Goal: Task Accomplishment & Management: Manage account settings

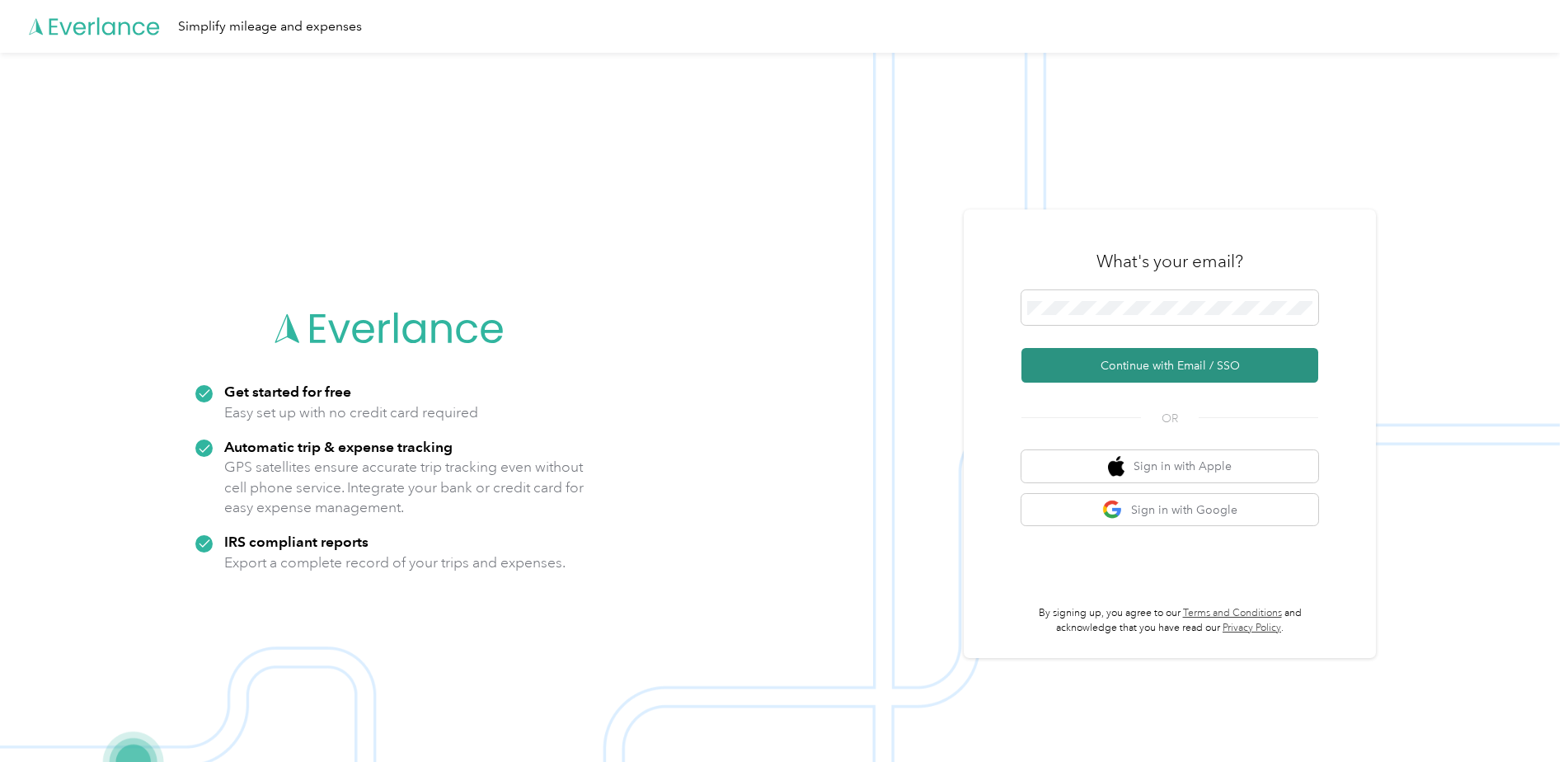
click at [1191, 368] on button "Continue with Email / SSO" at bounding box center [1170, 365] width 297 height 35
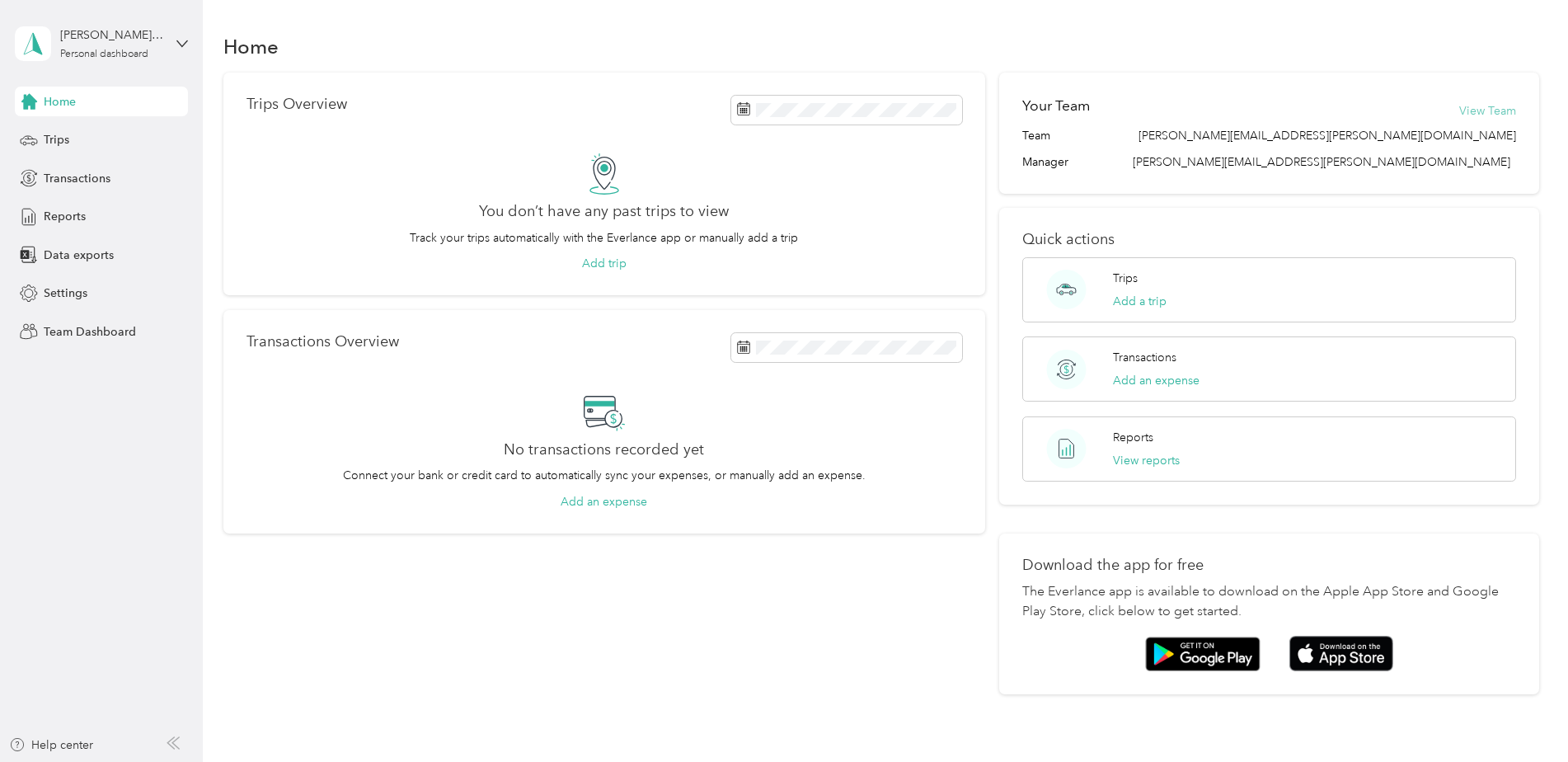
click at [1484, 112] on button "View Team" at bounding box center [1488, 110] width 57 height 17
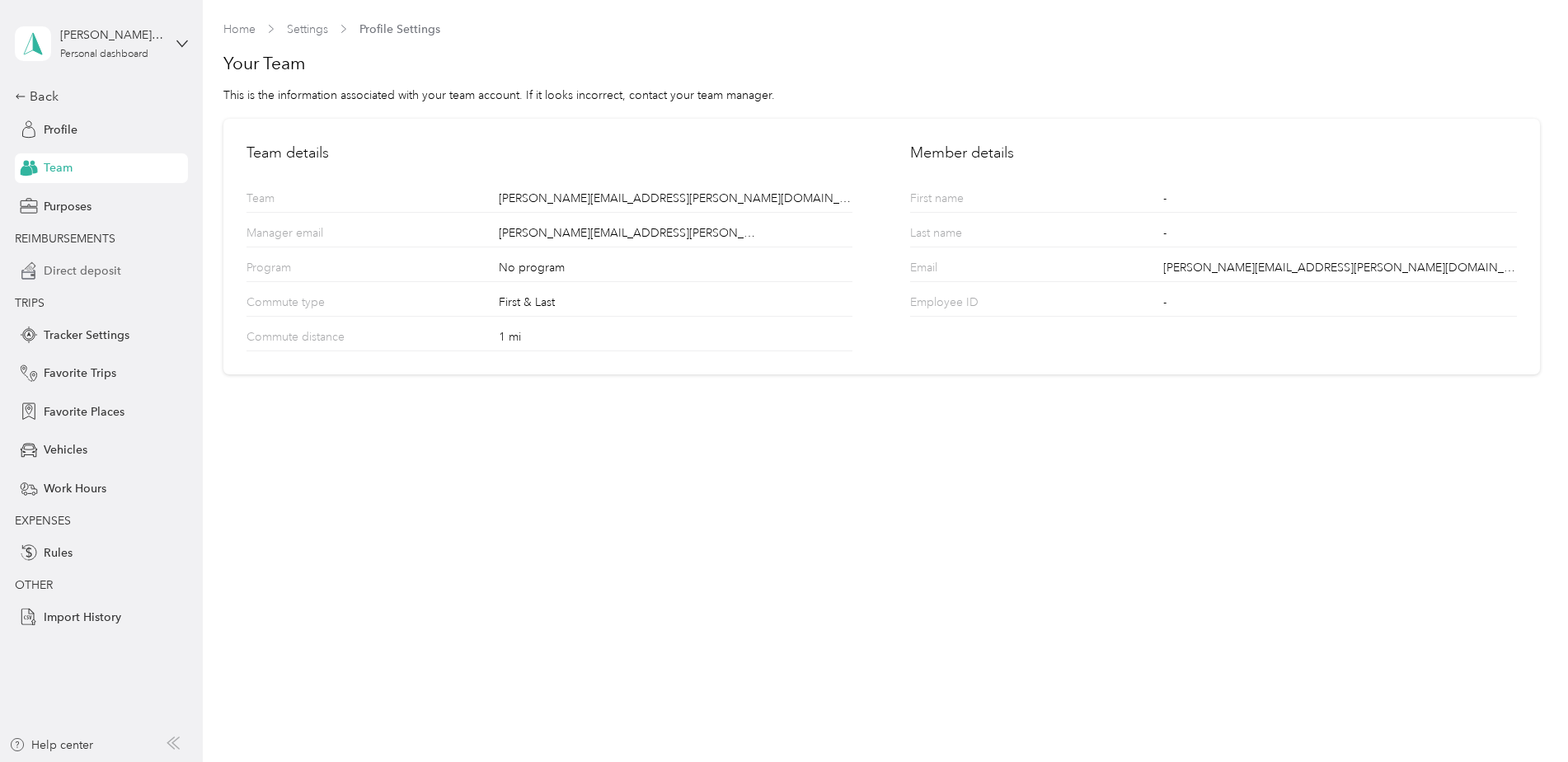
click at [89, 271] on span "Direct deposit" at bounding box center [83, 271] width 78 height 17
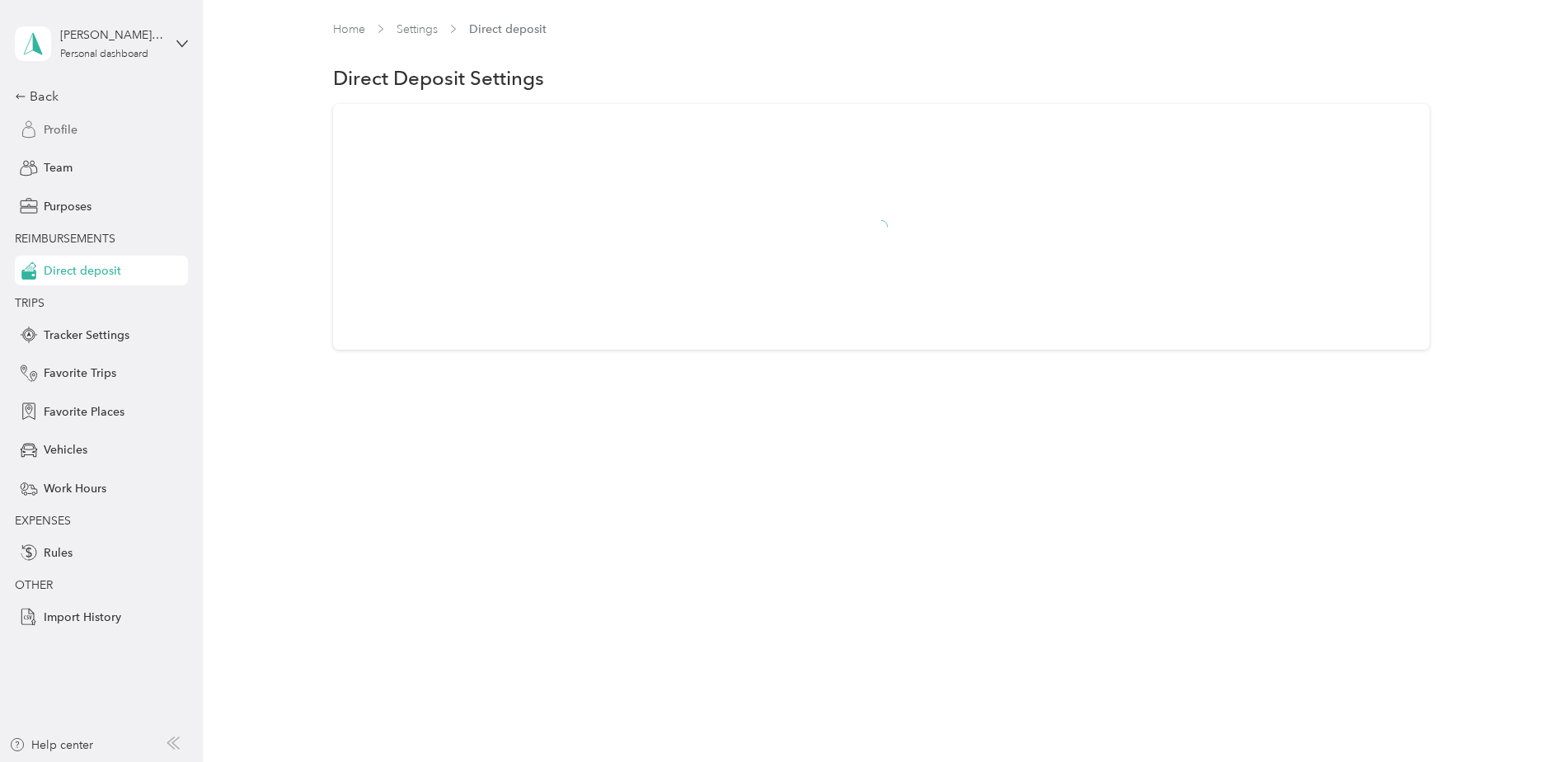
click at [55, 131] on span "Profile" at bounding box center [60, 129] width 34 height 17
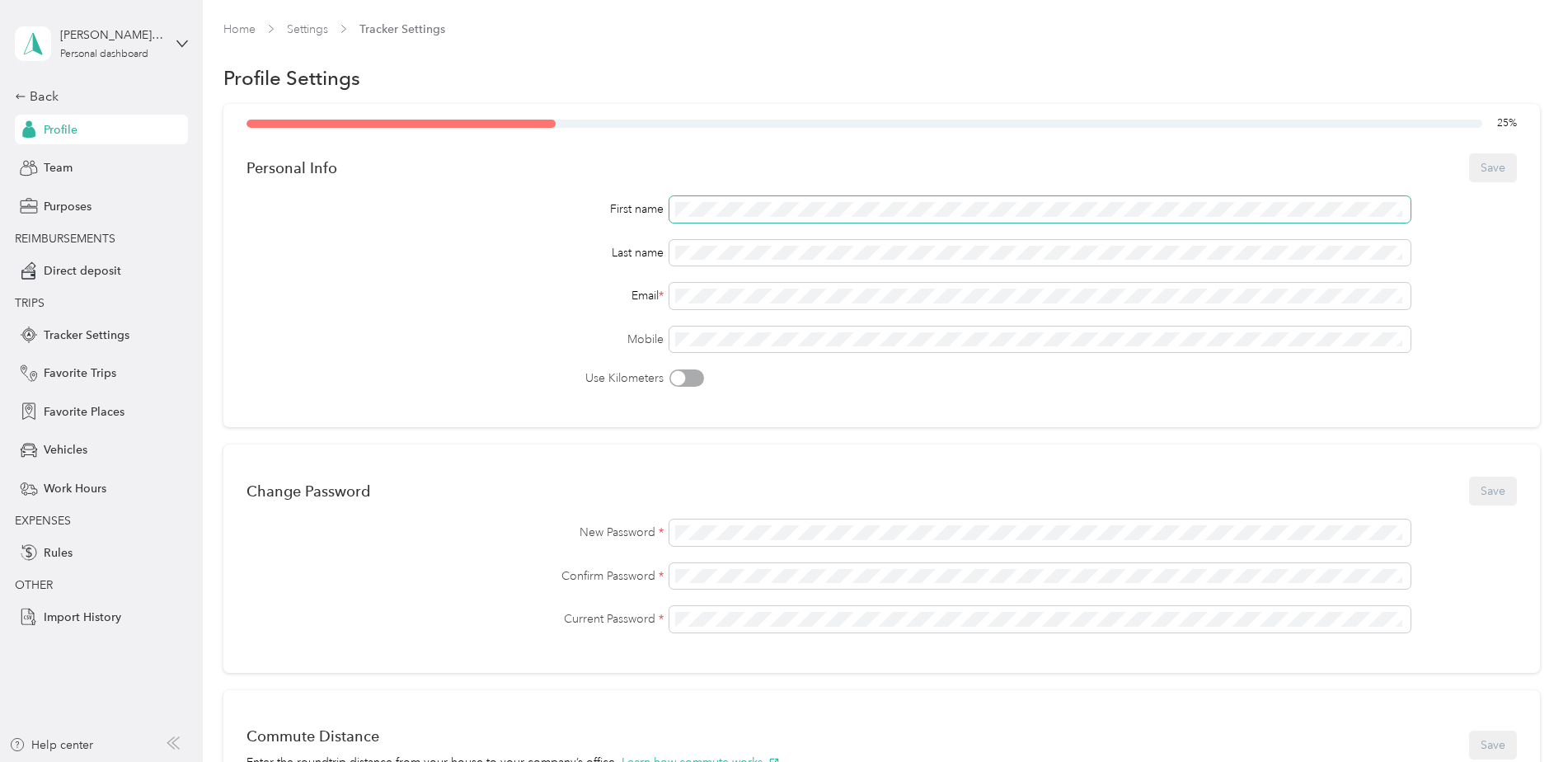
click at [776, 217] on span at bounding box center [1040, 209] width 741 height 27
click at [682, 377] on div at bounding box center [678, 378] width 15 height 15
click at [675, 393] on div "25 % Personal Info Save First name Last name Email * Mobile Use Kilometers" at bounding box center [882, 265] width 1317 height 324
click at [677, 386] on div at bounding box center [687, 378] width 35 height 17
click at [1502, 167] on button "Save" at bounding box center [1492, 167] width 47 height 28
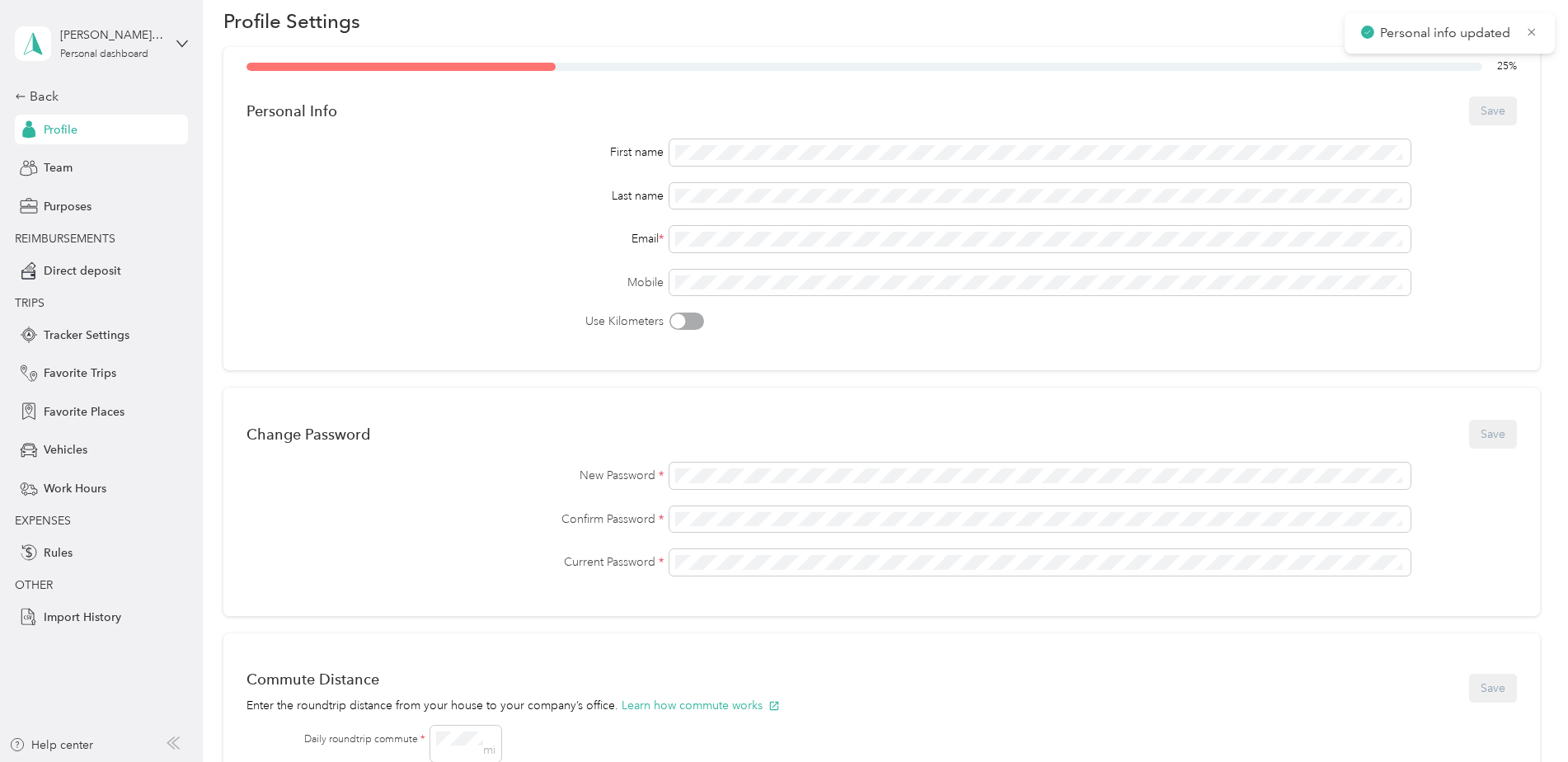
scroll to position [83, 0]
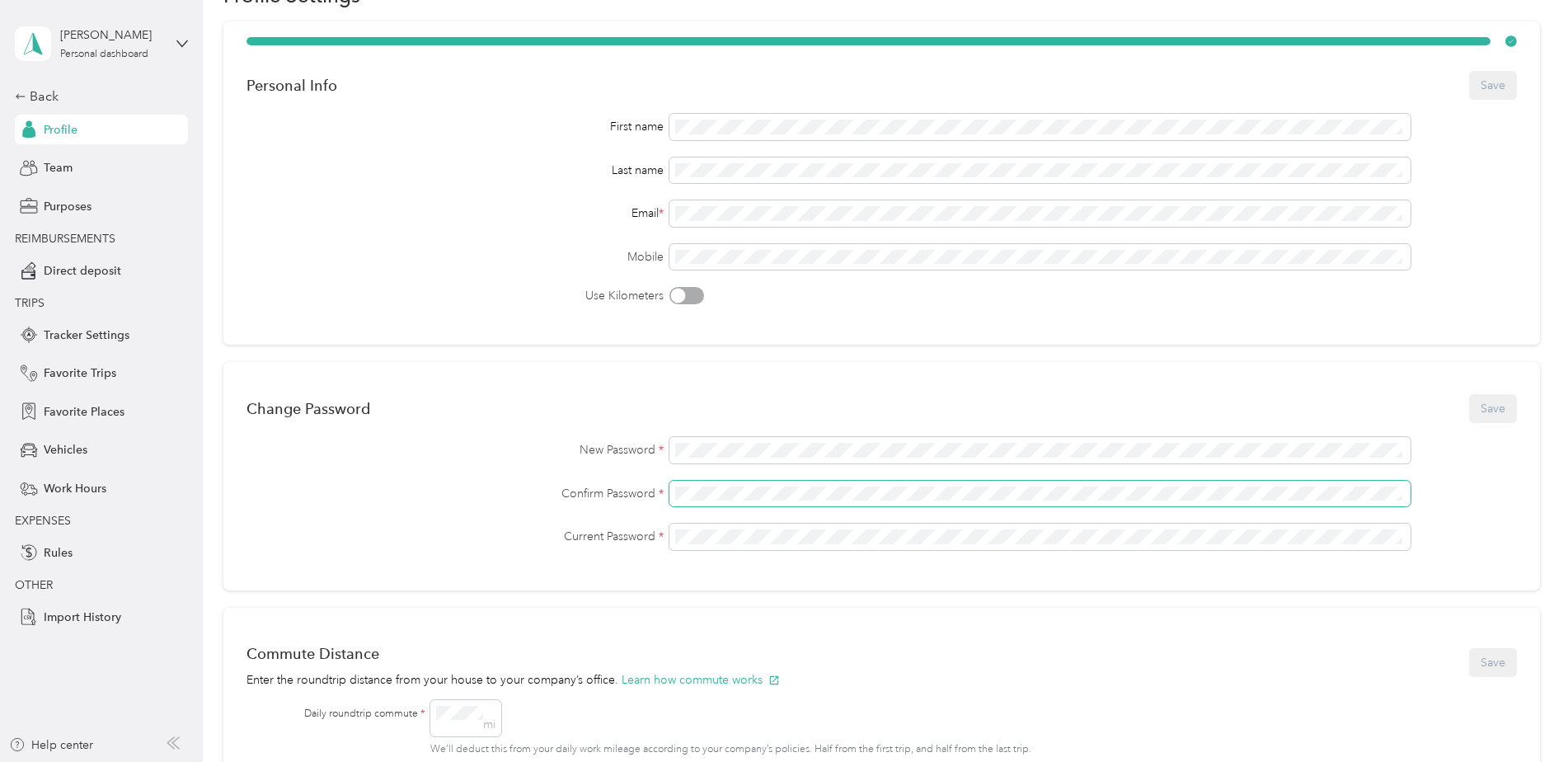
click at [716, 509] on div "New Password * Confirm Password * Current Password *" at bounding box center [882, 493] width 1270 height 113
click at [732, 526] on span at bounding box center [1040, 537] width 741 height 27
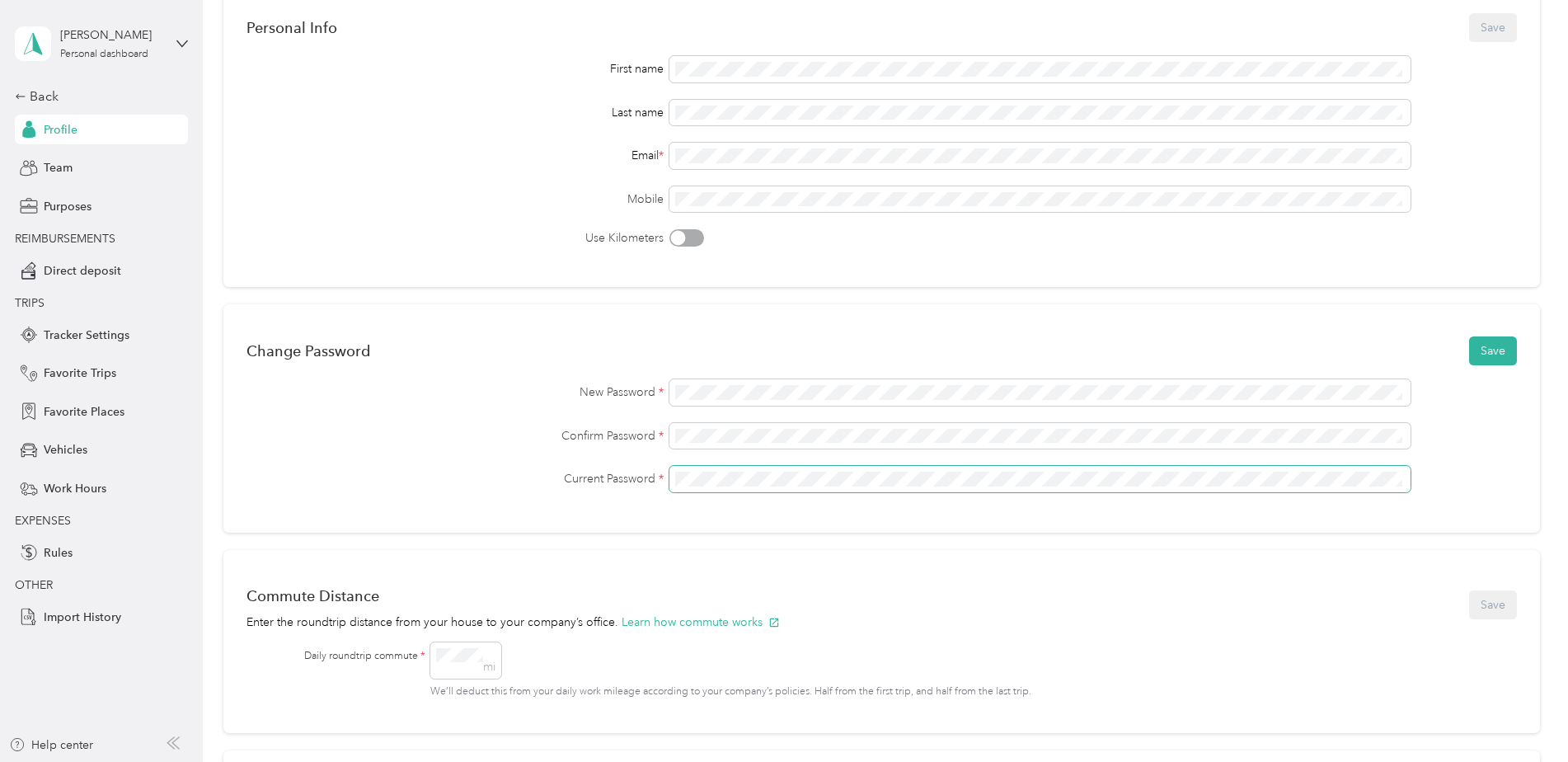
scroll to position [248, 0]
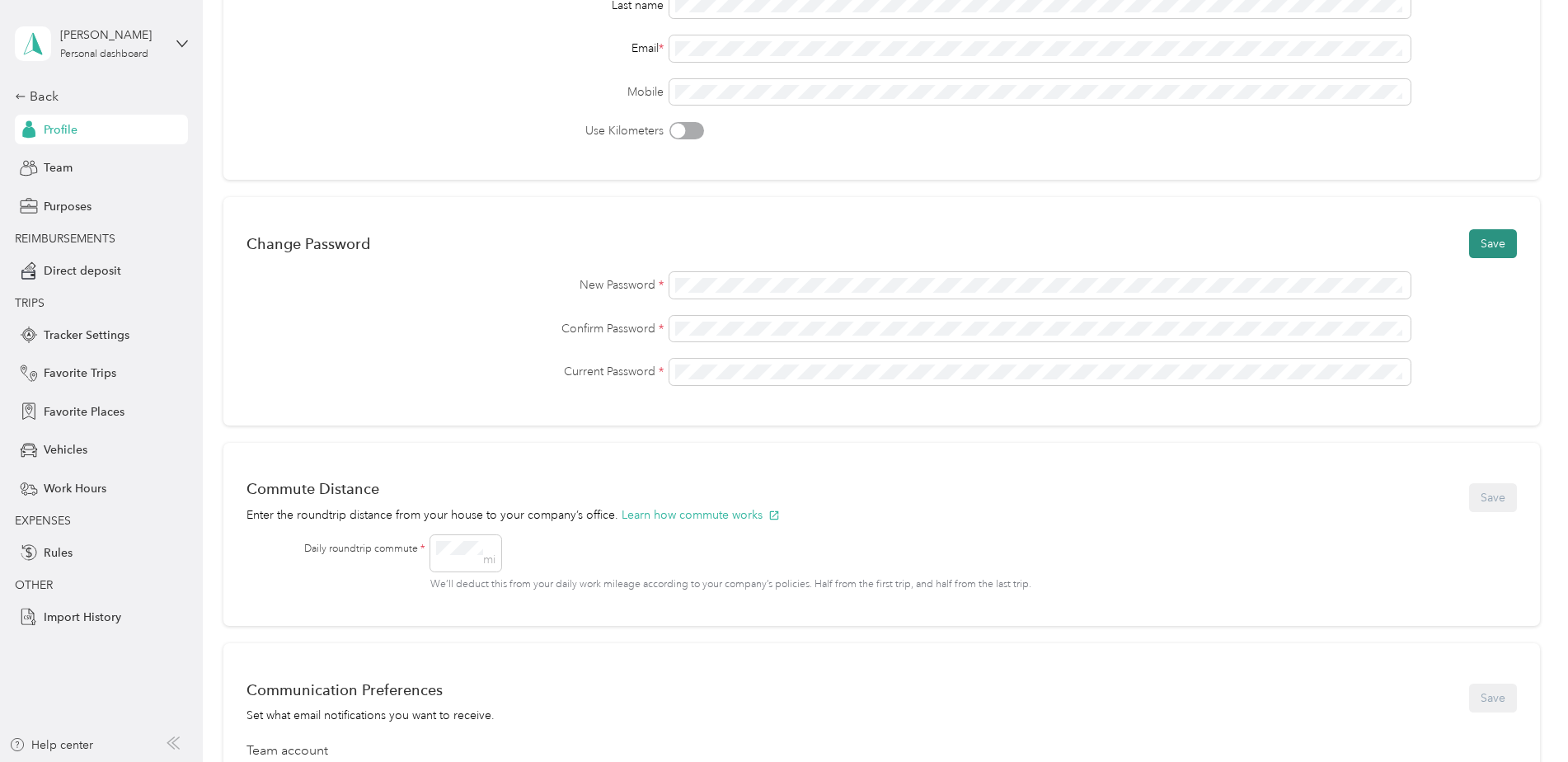
click at [1481, 244] on button "Save" at bounding box center [1492, 243] width 47 height 28
click at [1473, 29] on p "C" at bounding box center [1477, 34] width 21 height 21
click at [1456, 31] on icon at bounding box center [1456, 32] width 9 height 15
click at [1505, 30] on icon at bounding box center [1503, 32] width 9 height 15
click at [1307, 310] on div "New Password * Confirm Password * Current Password *" at bounding box center [882, 328] width 1270 height 113
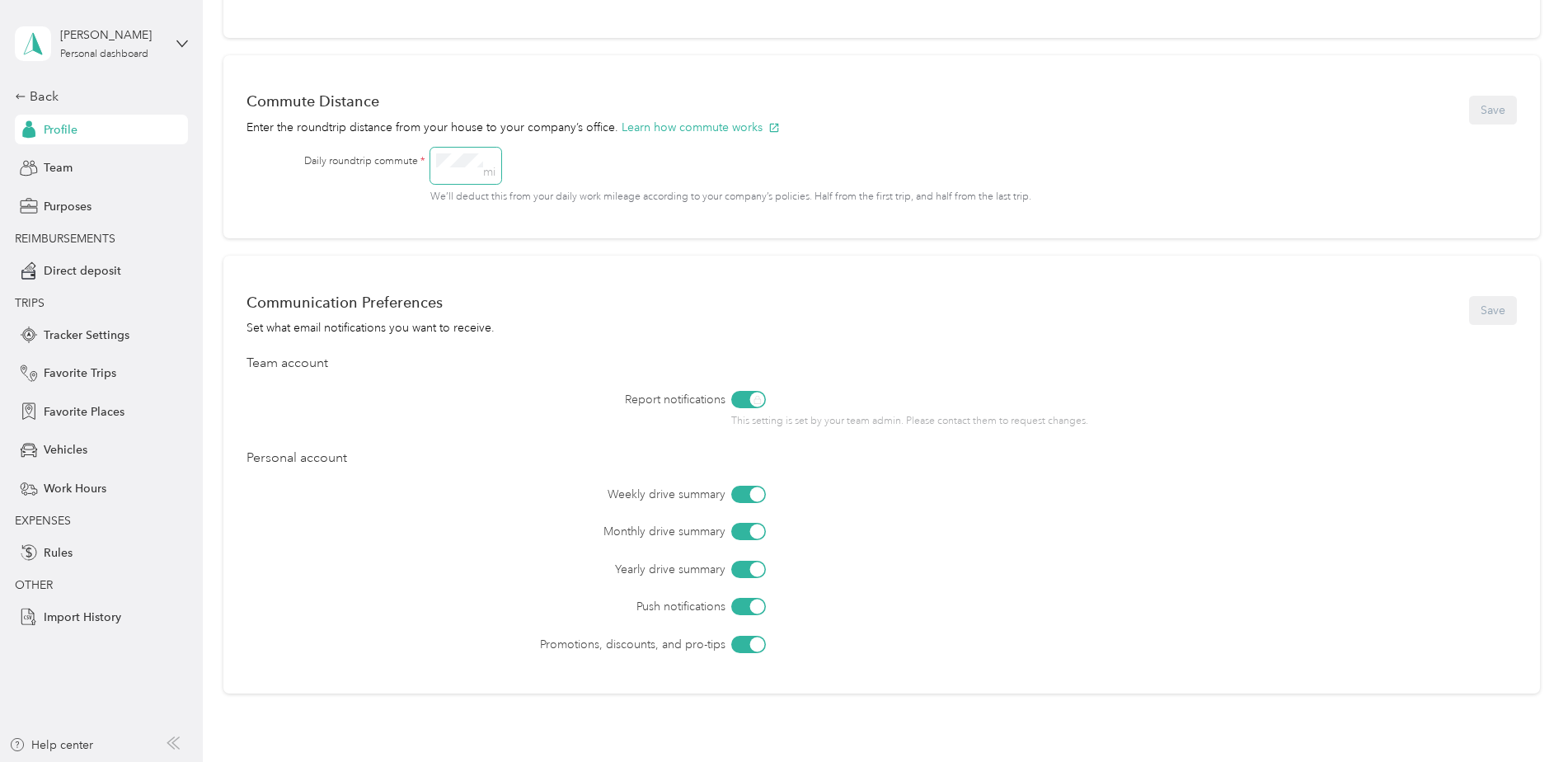
scroll to position [259, 0]
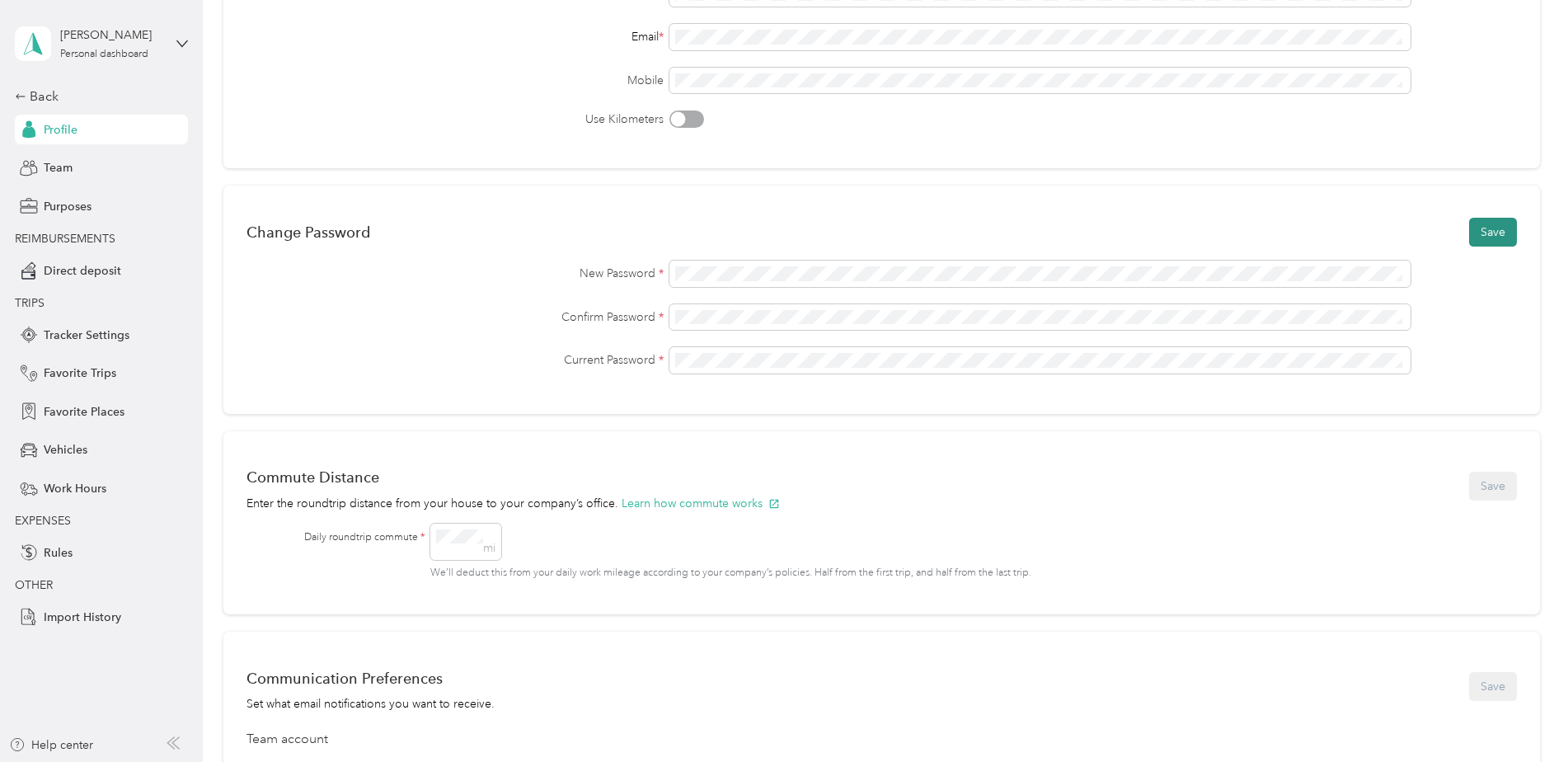
click at [1478, 237] on button "Save" at bounding box center [1492, 231] width 47 height 28
click at [1456, 30] on icon at bounding box center [1456, 32] width 9 height 15
click at [1504, 32] on icon at bounding box center [1503, 31] width 6 height 6
click at [790, 343] on div "New Password * Confirm Password * Current Password *" at bounding box center [882, 317] width 1270 height 113
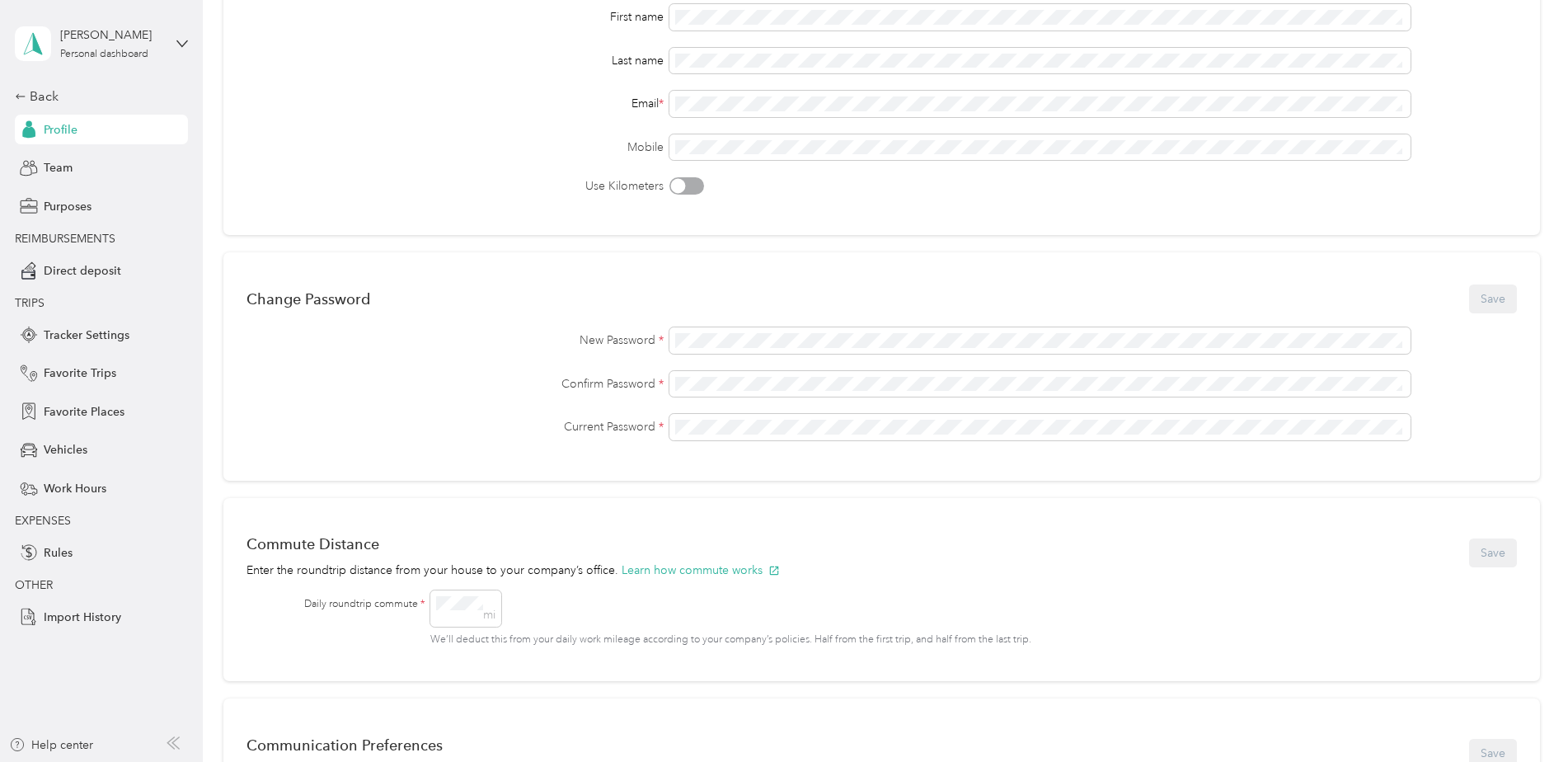
scroll to position [248, 0]
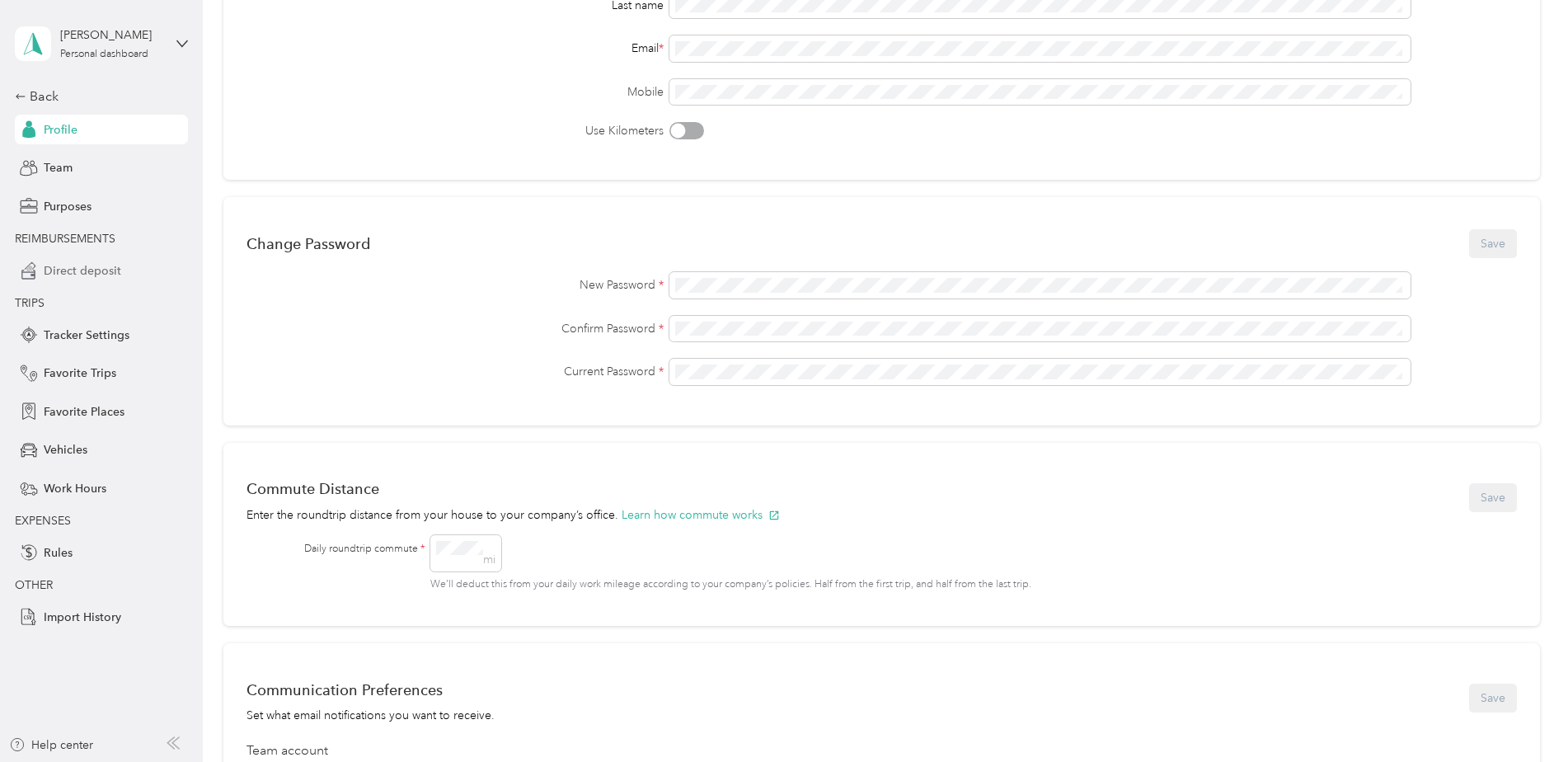
click at [87, 271] on span "Direct deposit" at bounding box center [83, 271] width 78 height 17
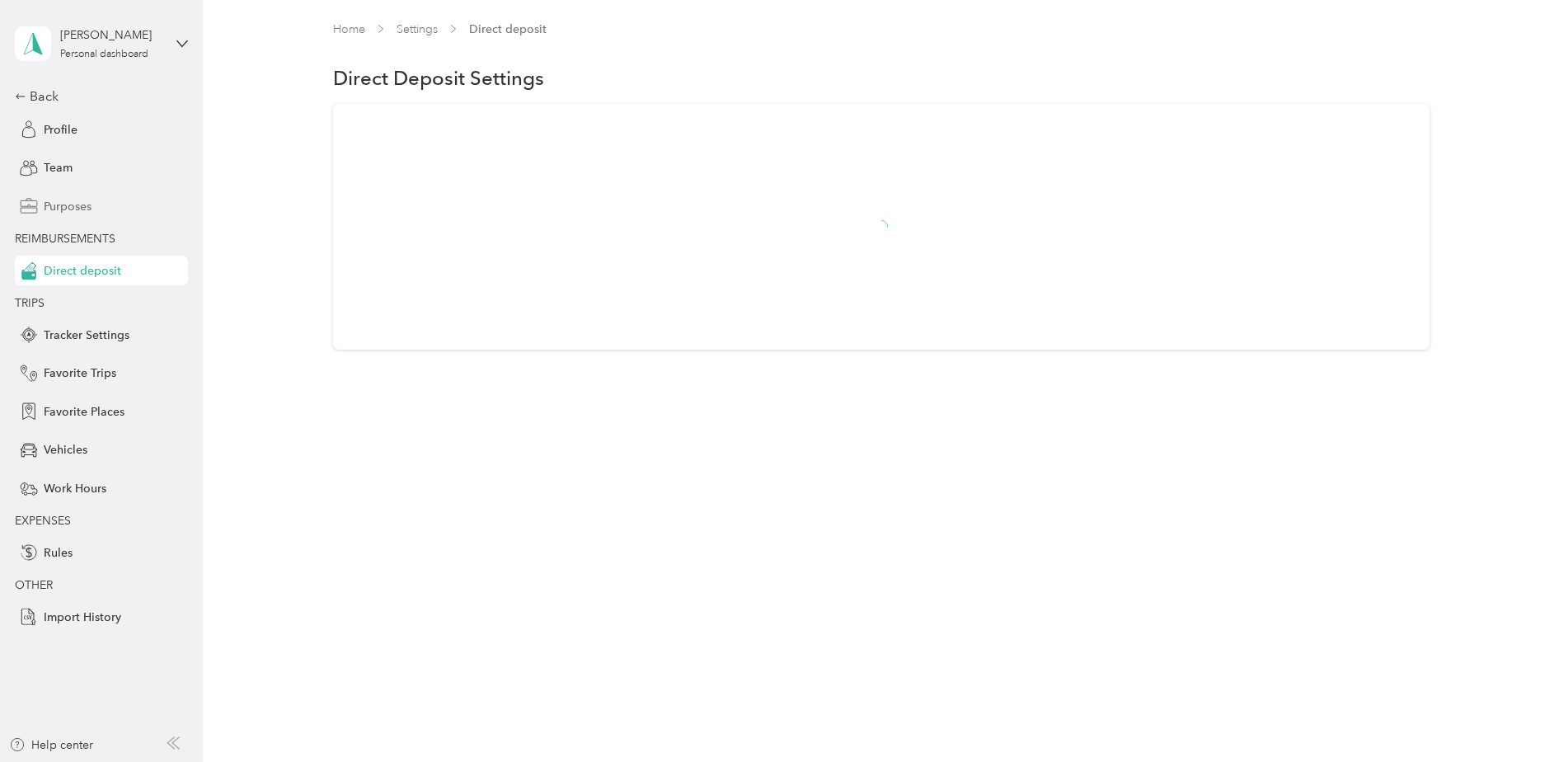
click at [93, 212] on div "Purposes" at bounding box center [101, 206] width 173 height 29
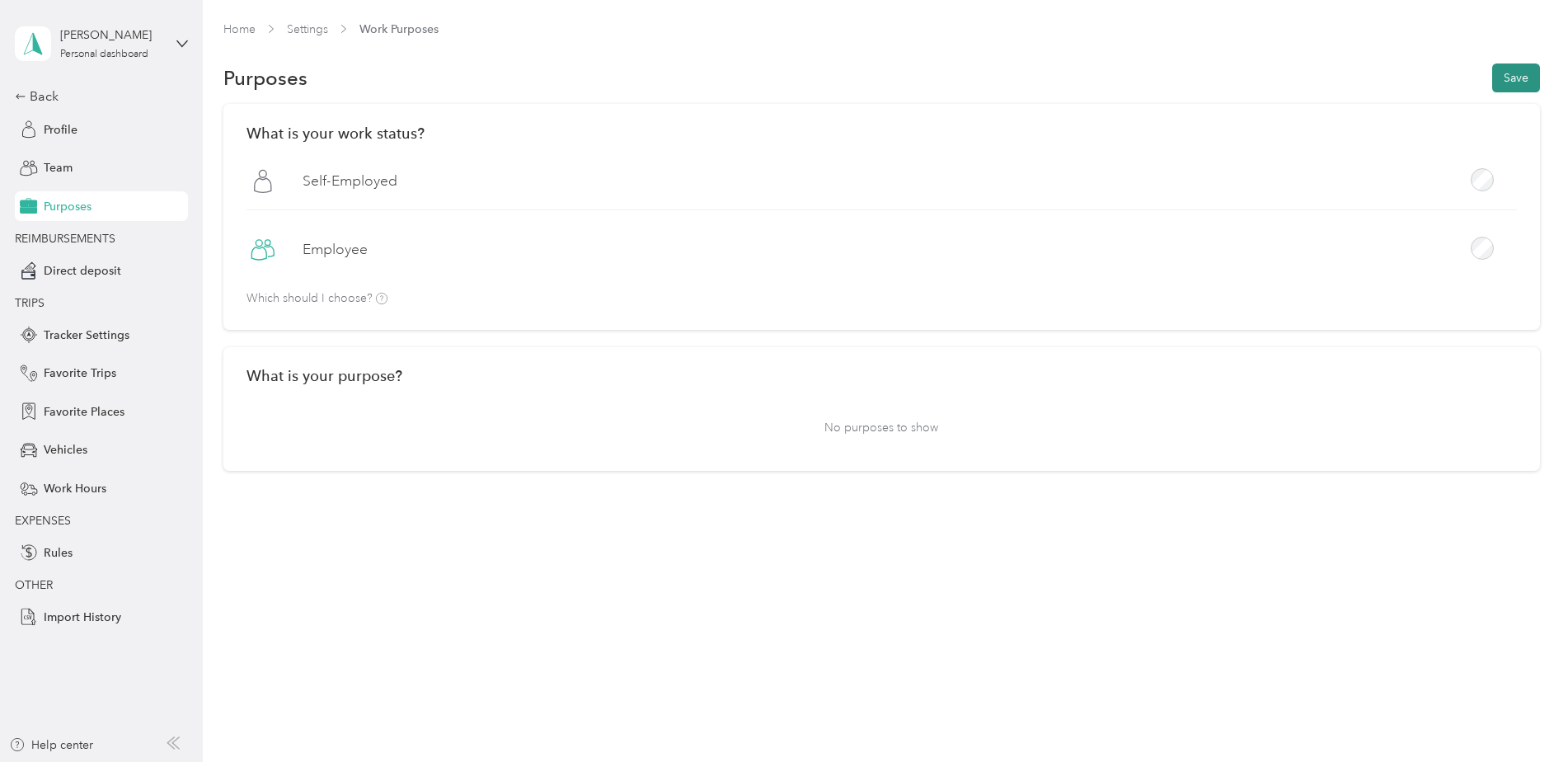
click at [1526, 73] on button "Save" at bounding box center [1515, 78] width 47 height 28
click at [34, 166] on icon at bounding box center [34, 169] width 9 height 9
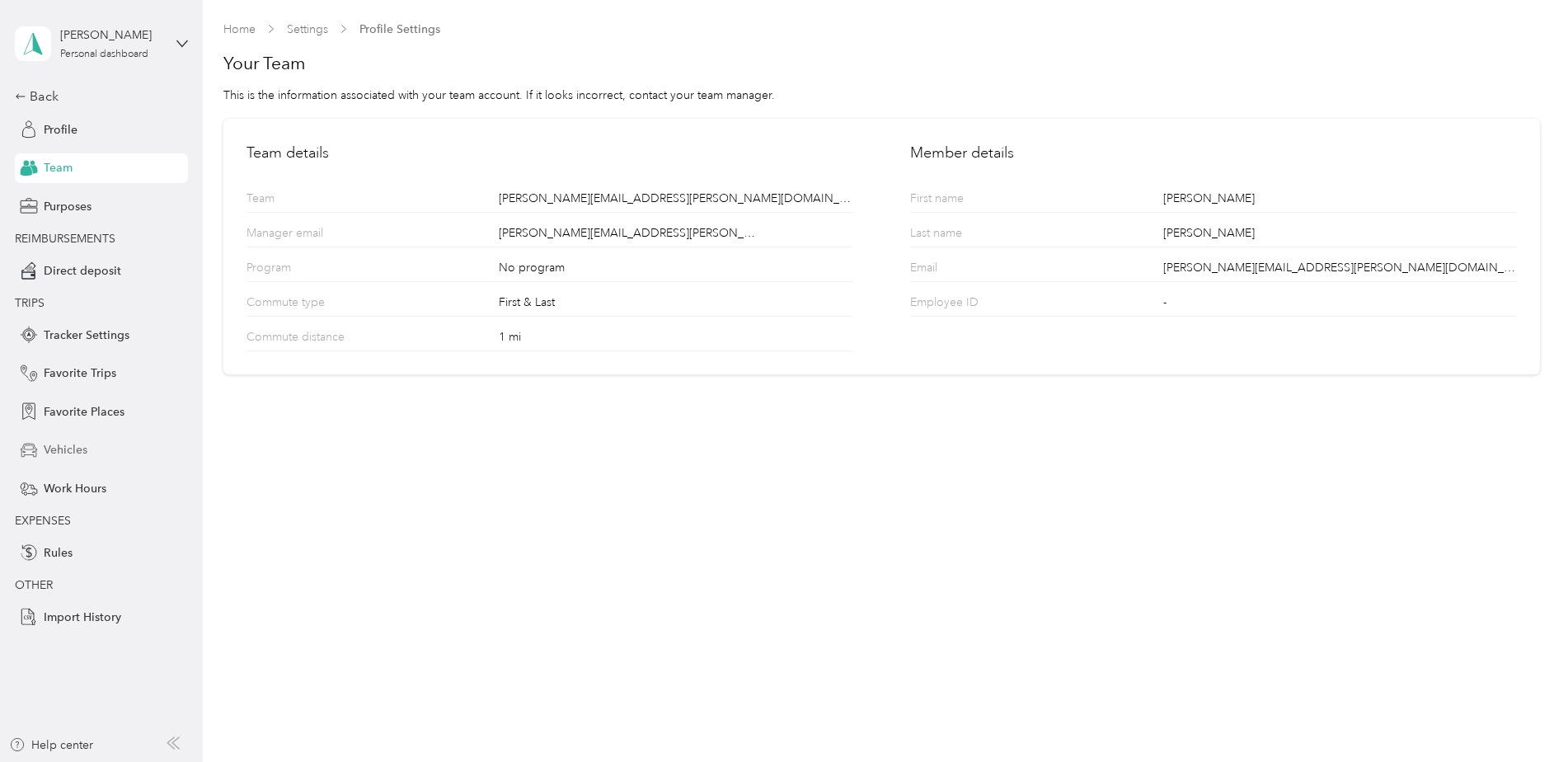
click at [72, 451] on span "Vehicles" at bounding box center [66, 450] width 44 height 17
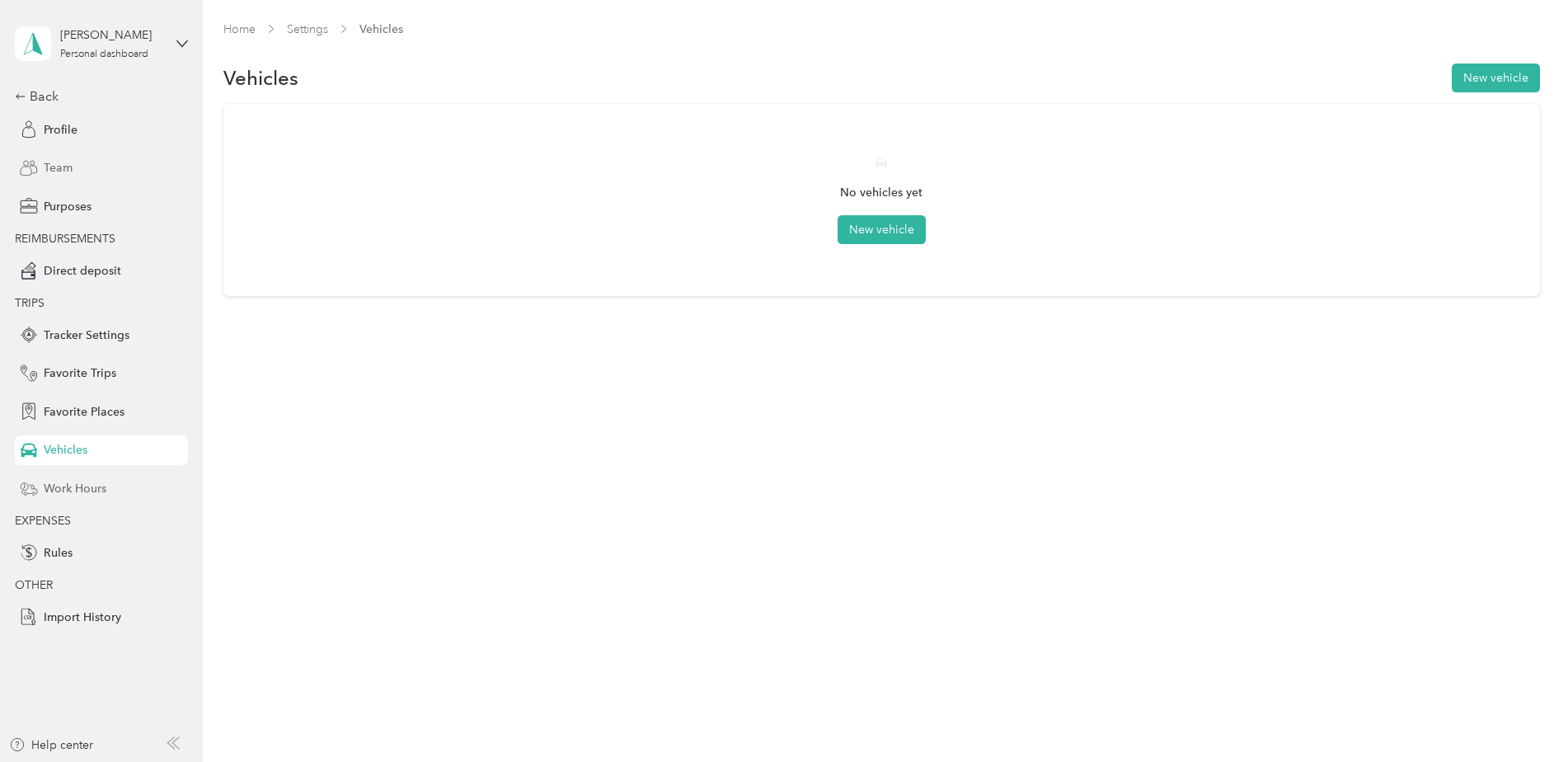
click at [33, 483] on icon at bounding box center [28, 488] width 18 height 18
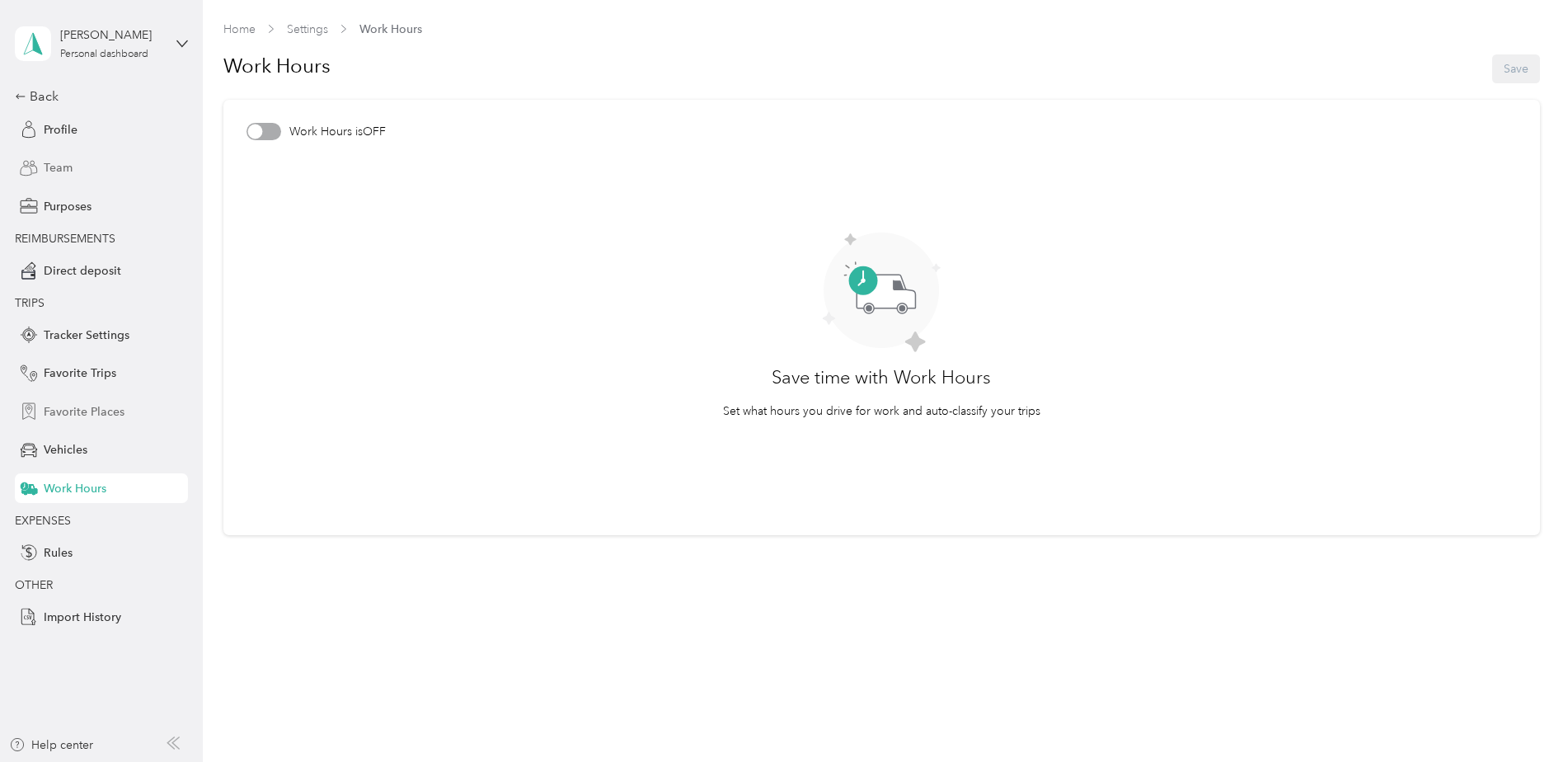
click at [25, 400] on div "Favorite Places" at bounding box center [101, 412] width 173 height 29
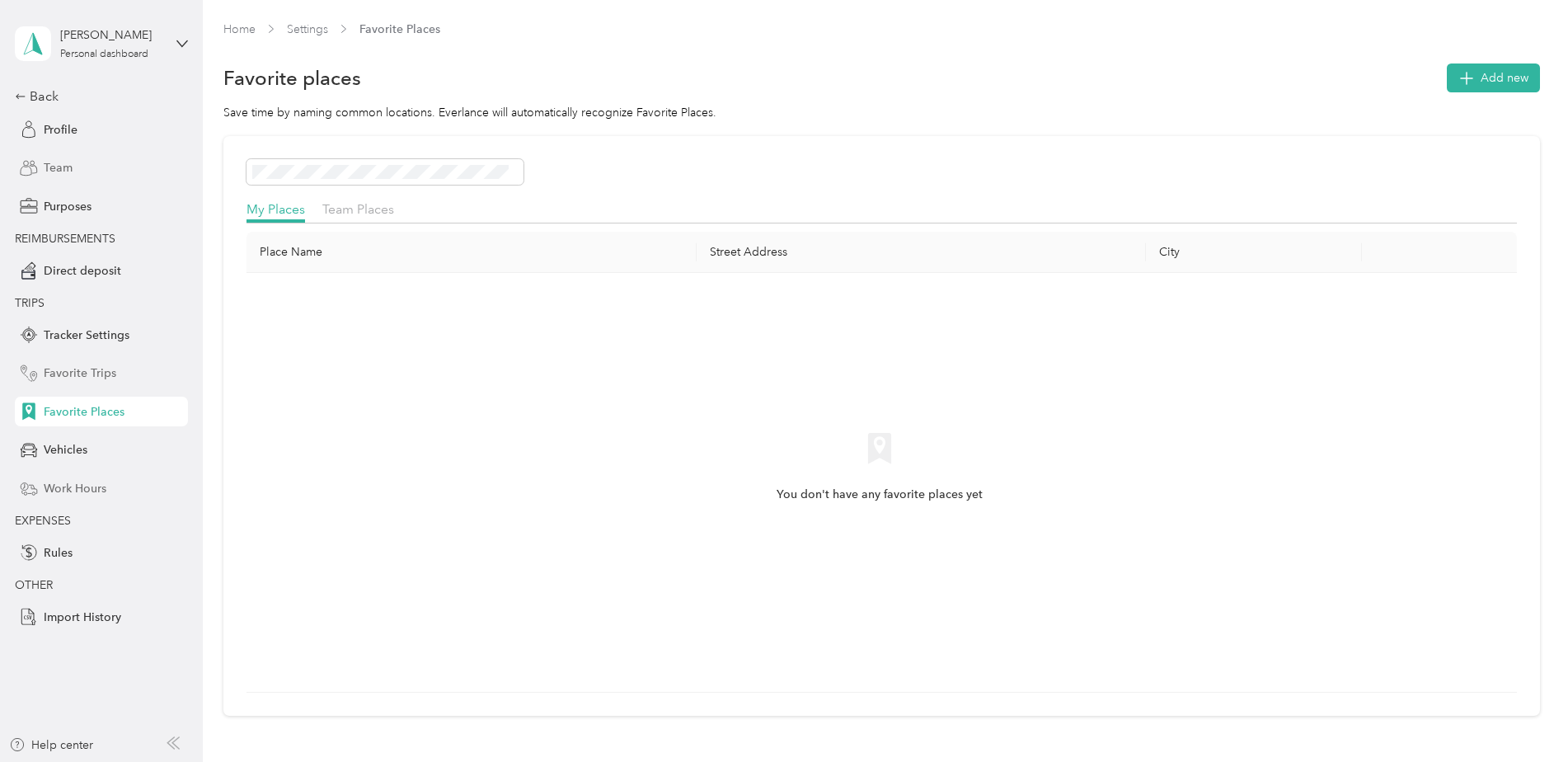
click at [26, 365] on icon at bounding box center [23, 369] width 6 height 9
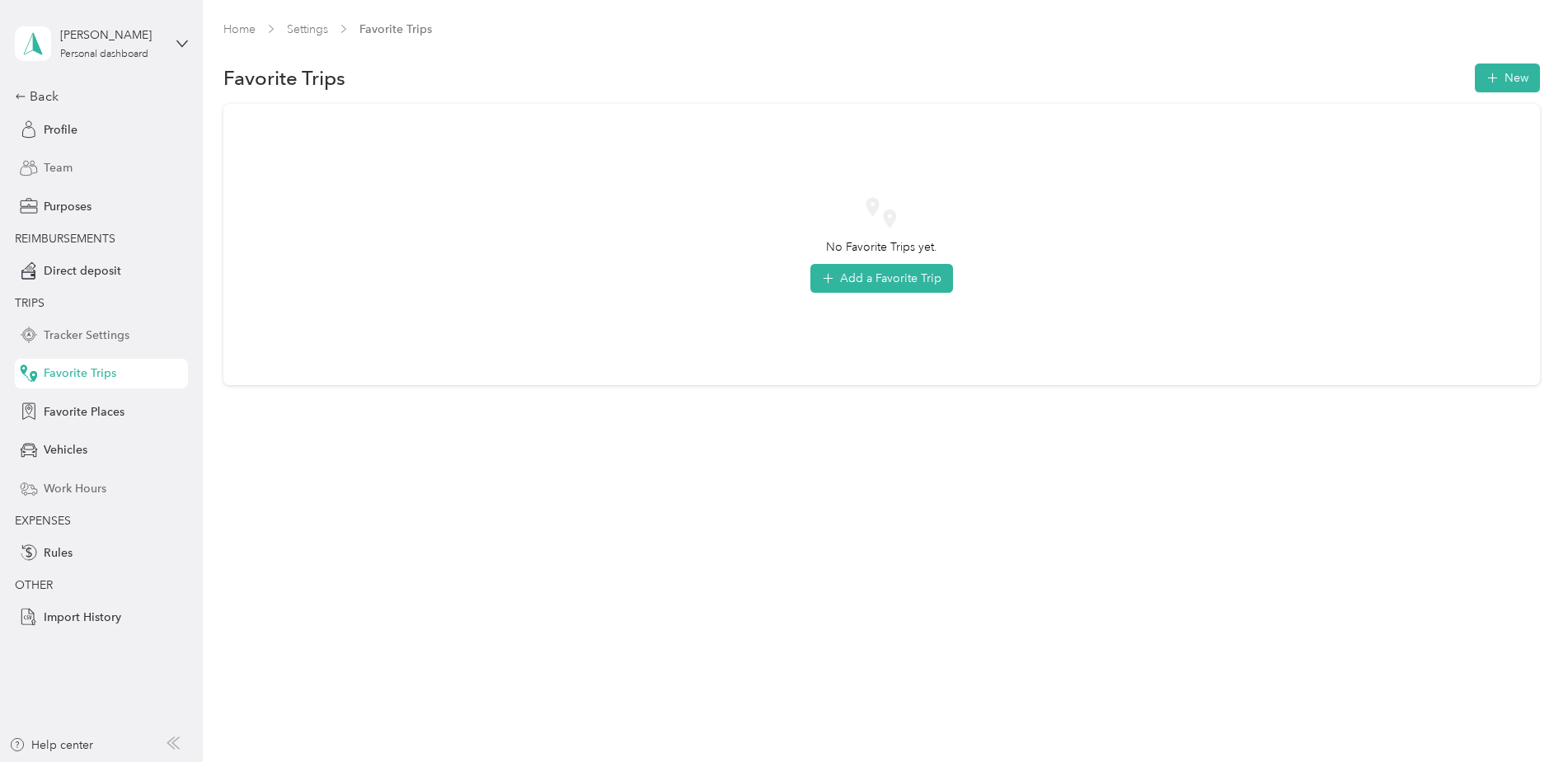
click at [25, 328] on icon at bounding box center [28, 334] width 18 height 18
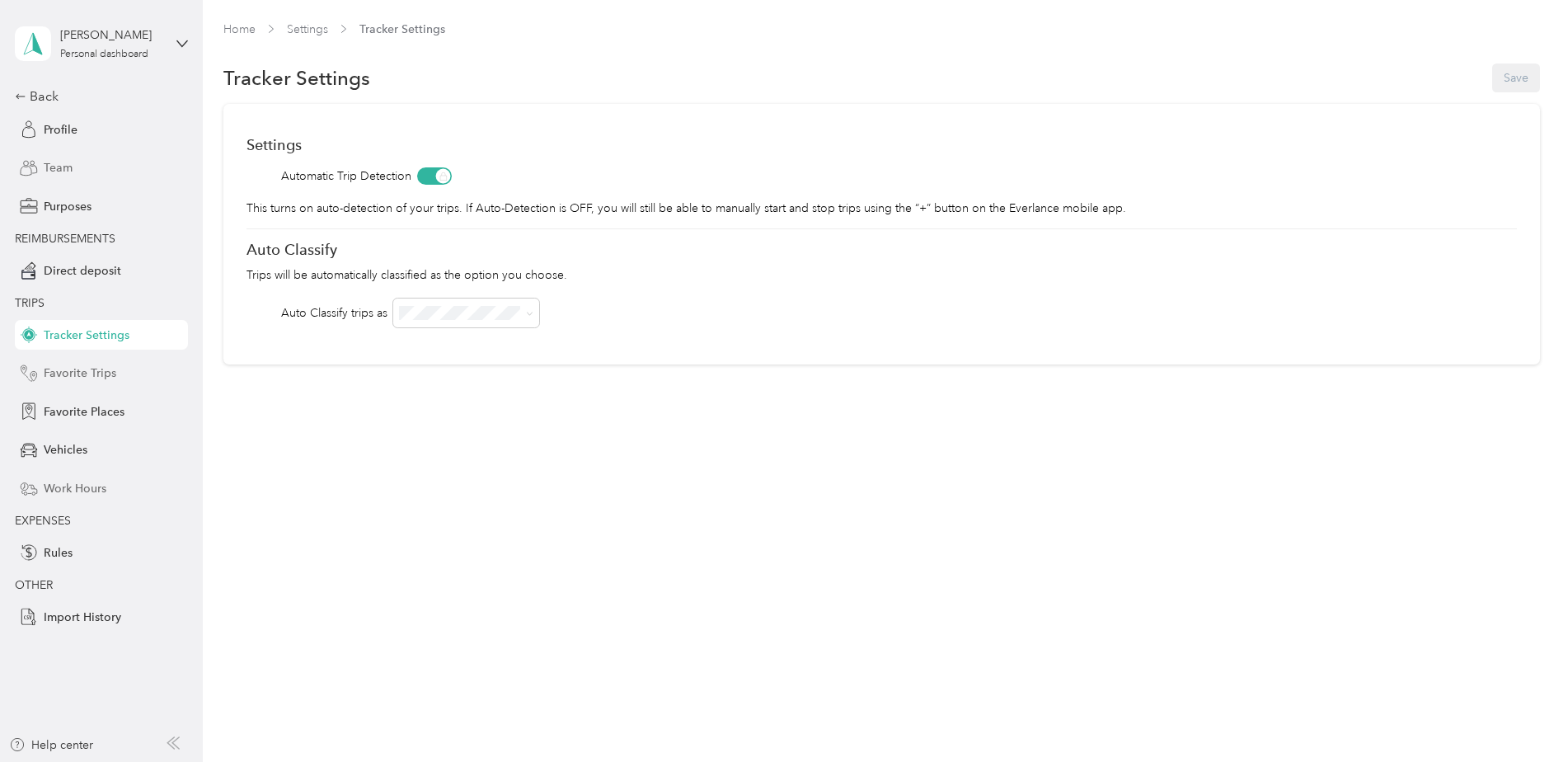
click at [44, 367] on span "Favorite Trips" at bounding box center [80, 373] width 72 height 17
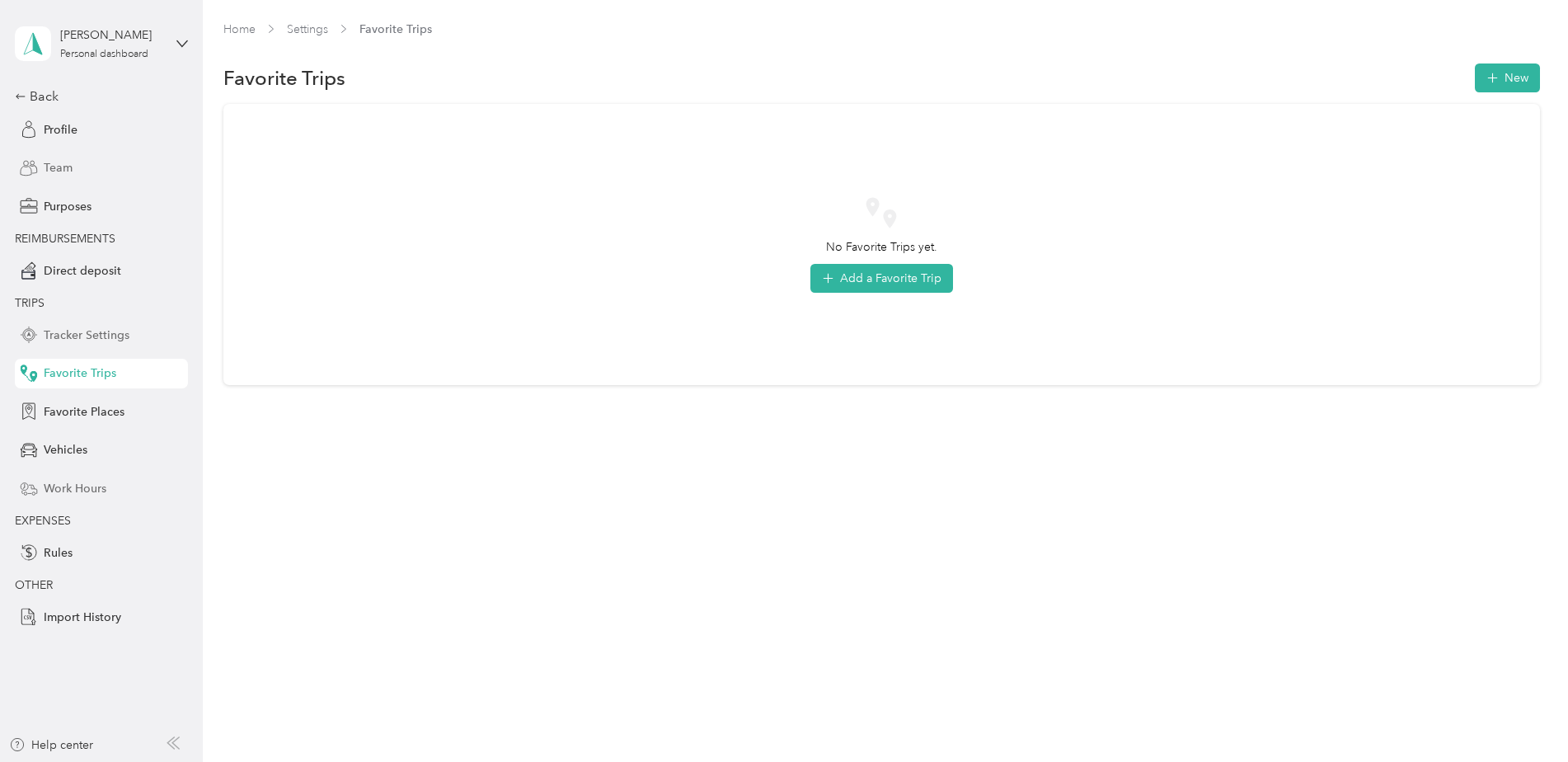
click at [30, 327] on icon at bounding box center [28, 334] width 18 height 18
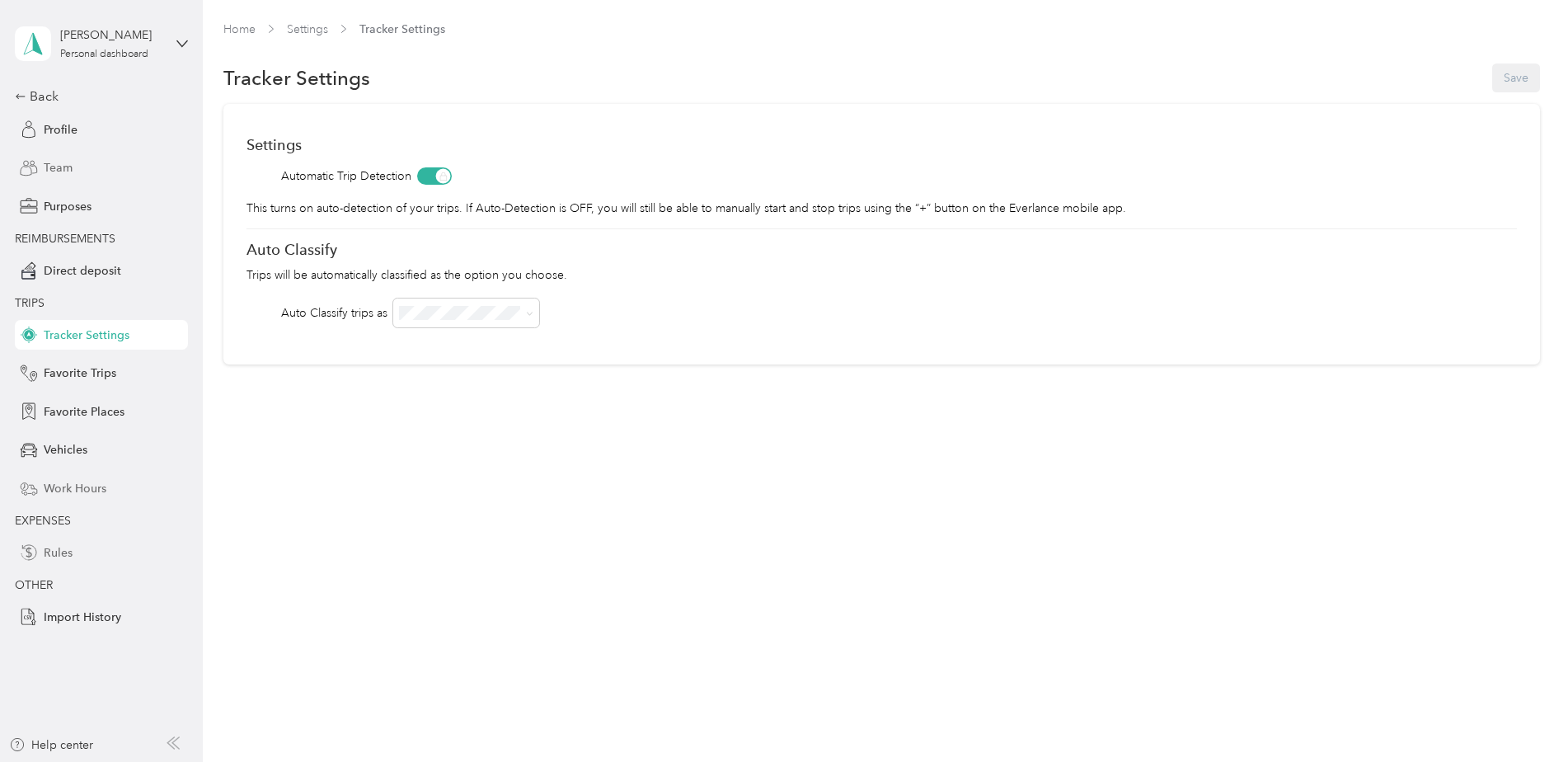
click at [69, 543] on div "Rules" at bounding box center [101, 552] width 173 height 29
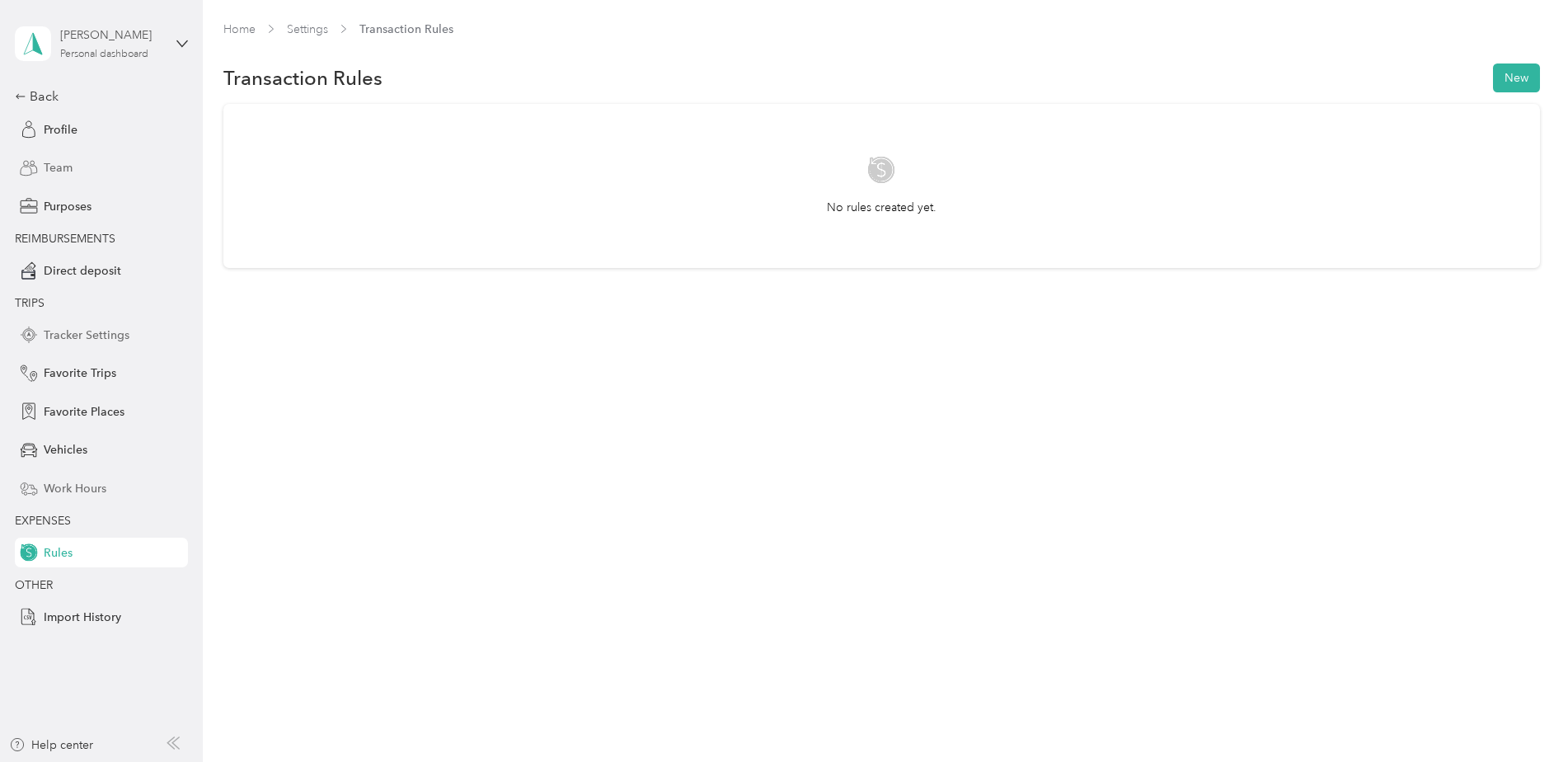
click at [99, 39] on div "[PERSON_NAME]" at bounding box center [111, 35] width 103 height 17
click at [112, 134] on div "Team dashboard" at bounding box center [73, 135] width 88 height 17
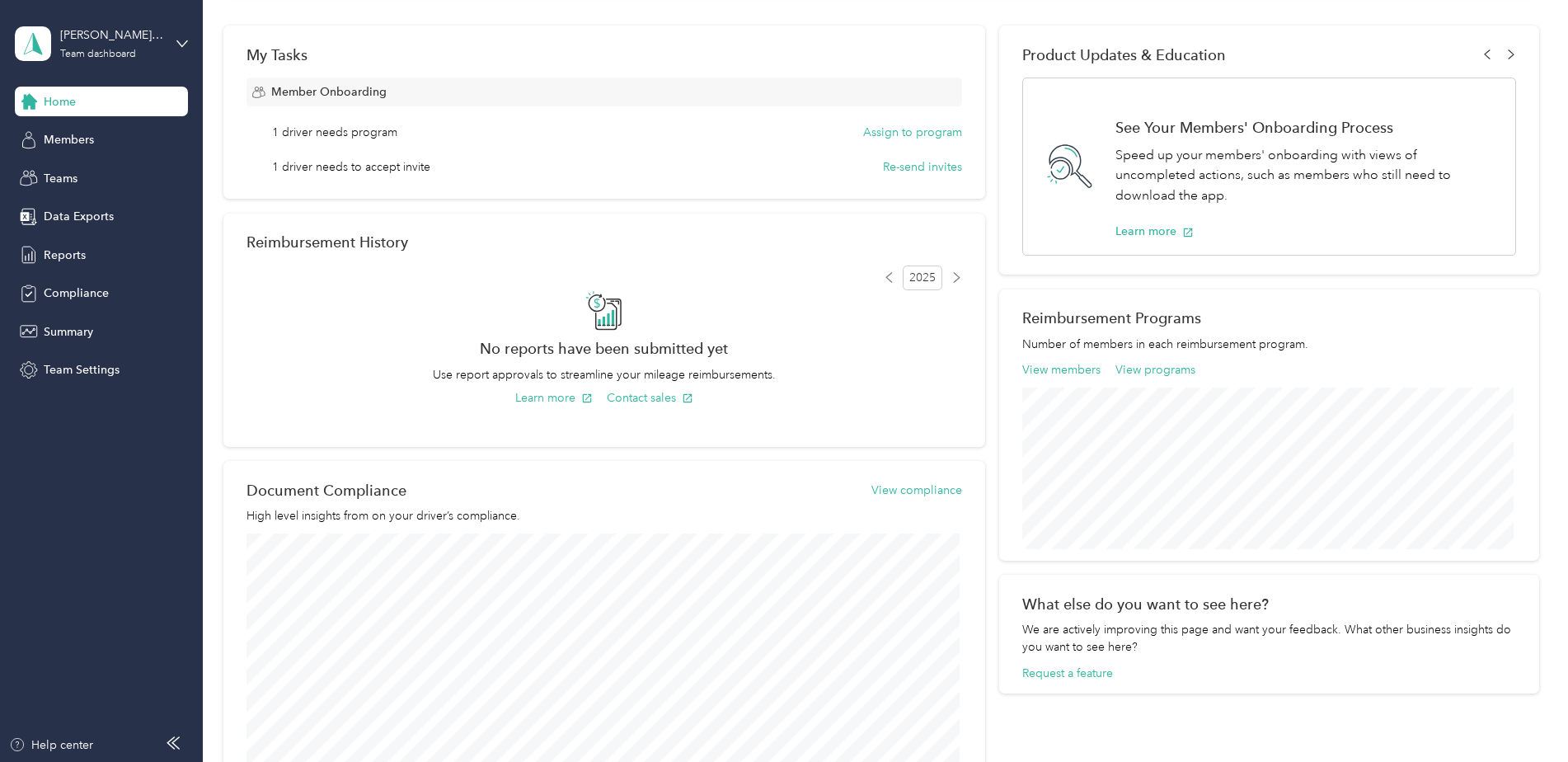
scroll to position [248, 0]
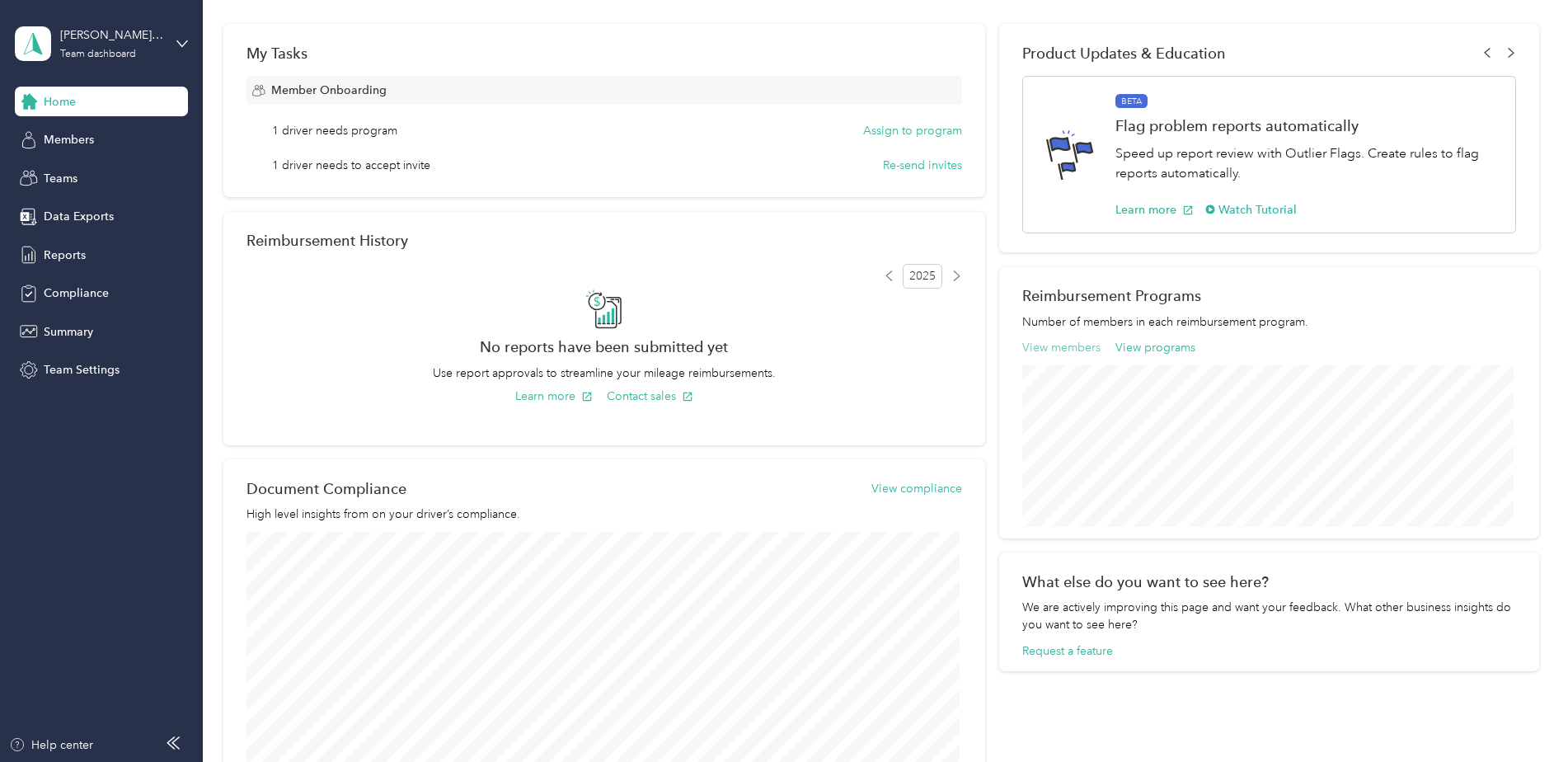
click at [1085, 348] on button "View members" at bounding box center [1061, 348] width 79 height 17
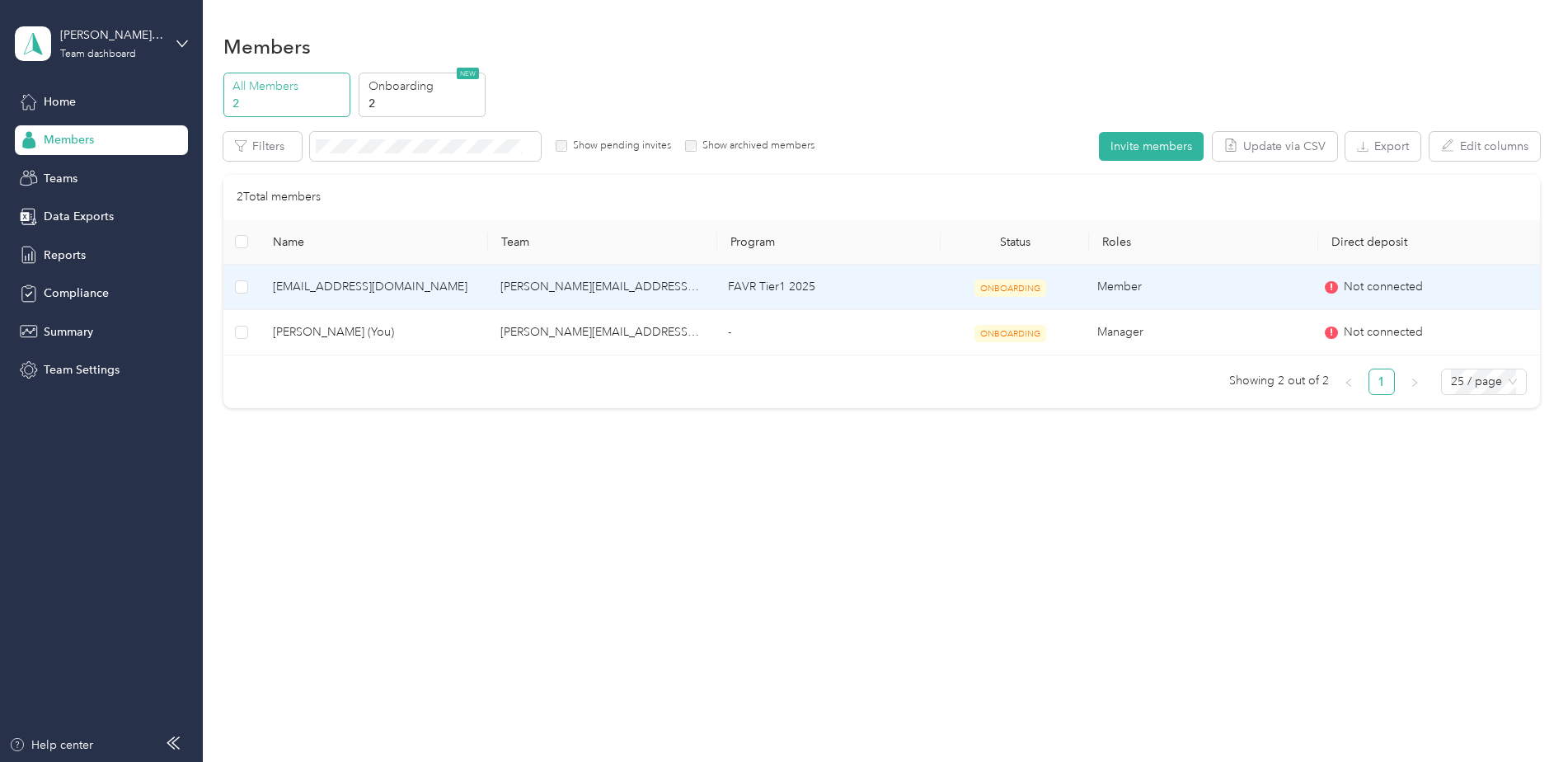
click at [1024, 286] on span "ONBOARDING" at bounding box center [1010, 288] width 72 height 17
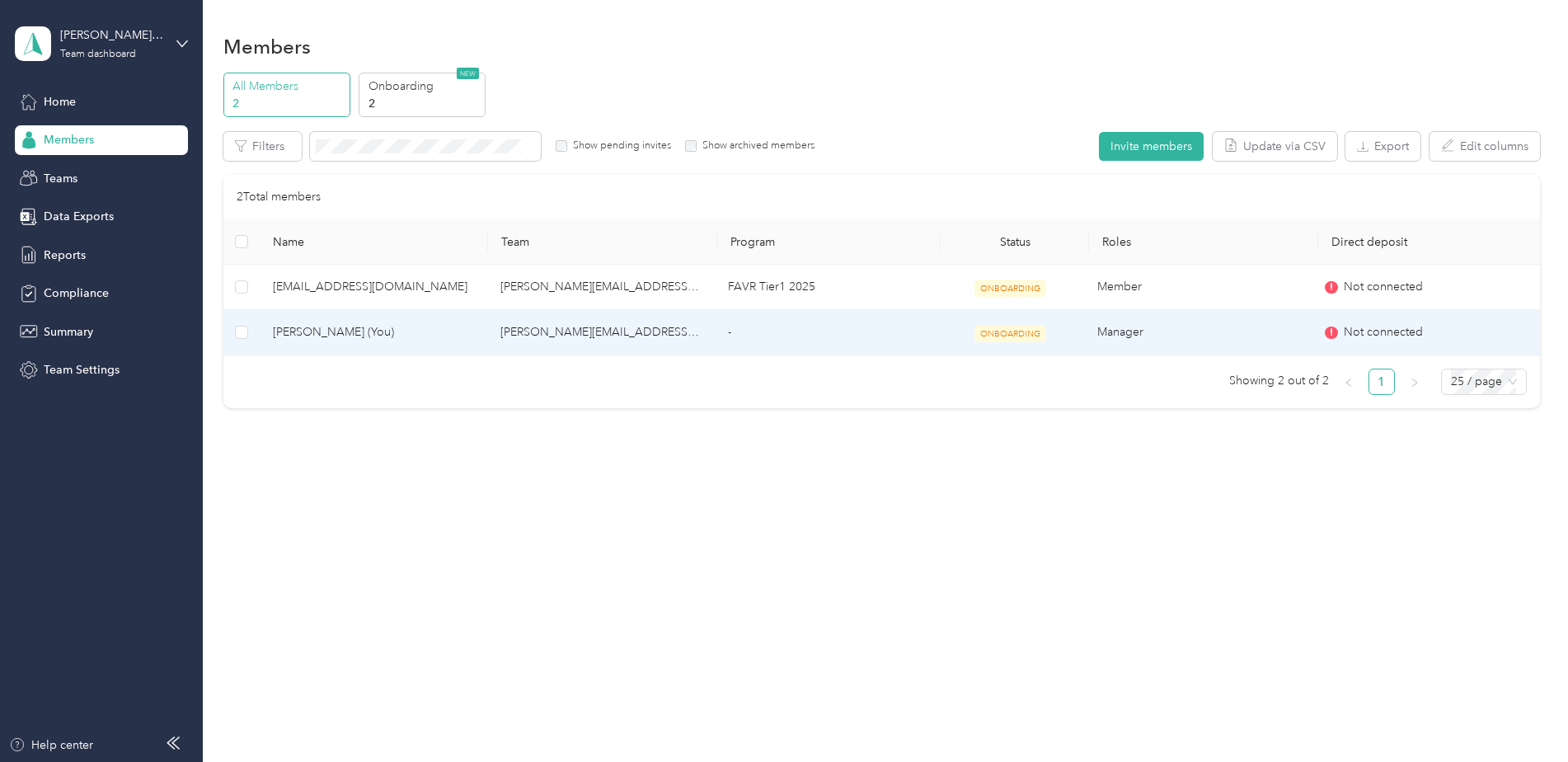
click at [734, 329] on td "-" at bounding box center [825, 332] width 222 height 46
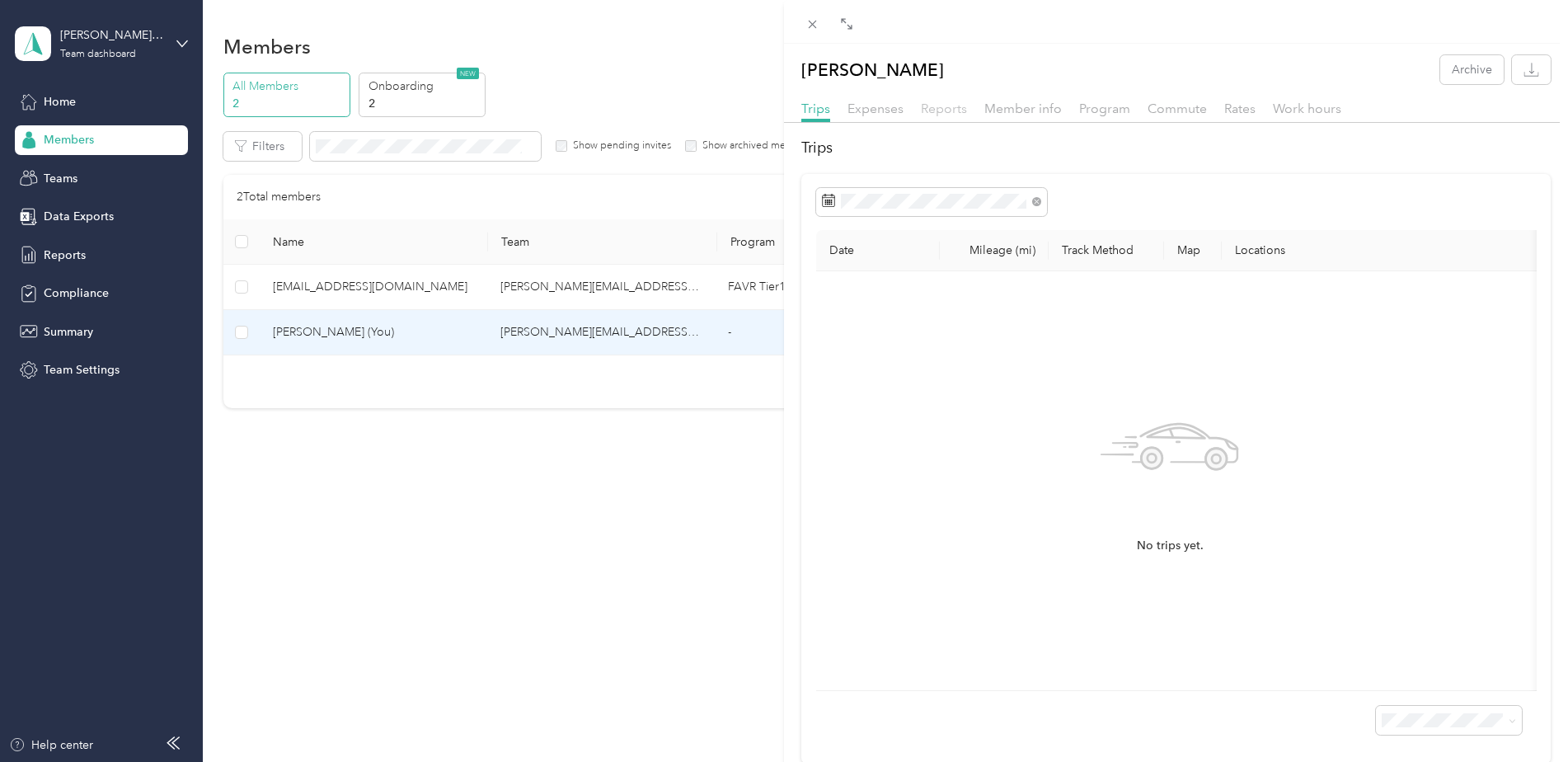
click at [939, 107] on span "Reports" at bounding box center [944, 109] width 47 height 16
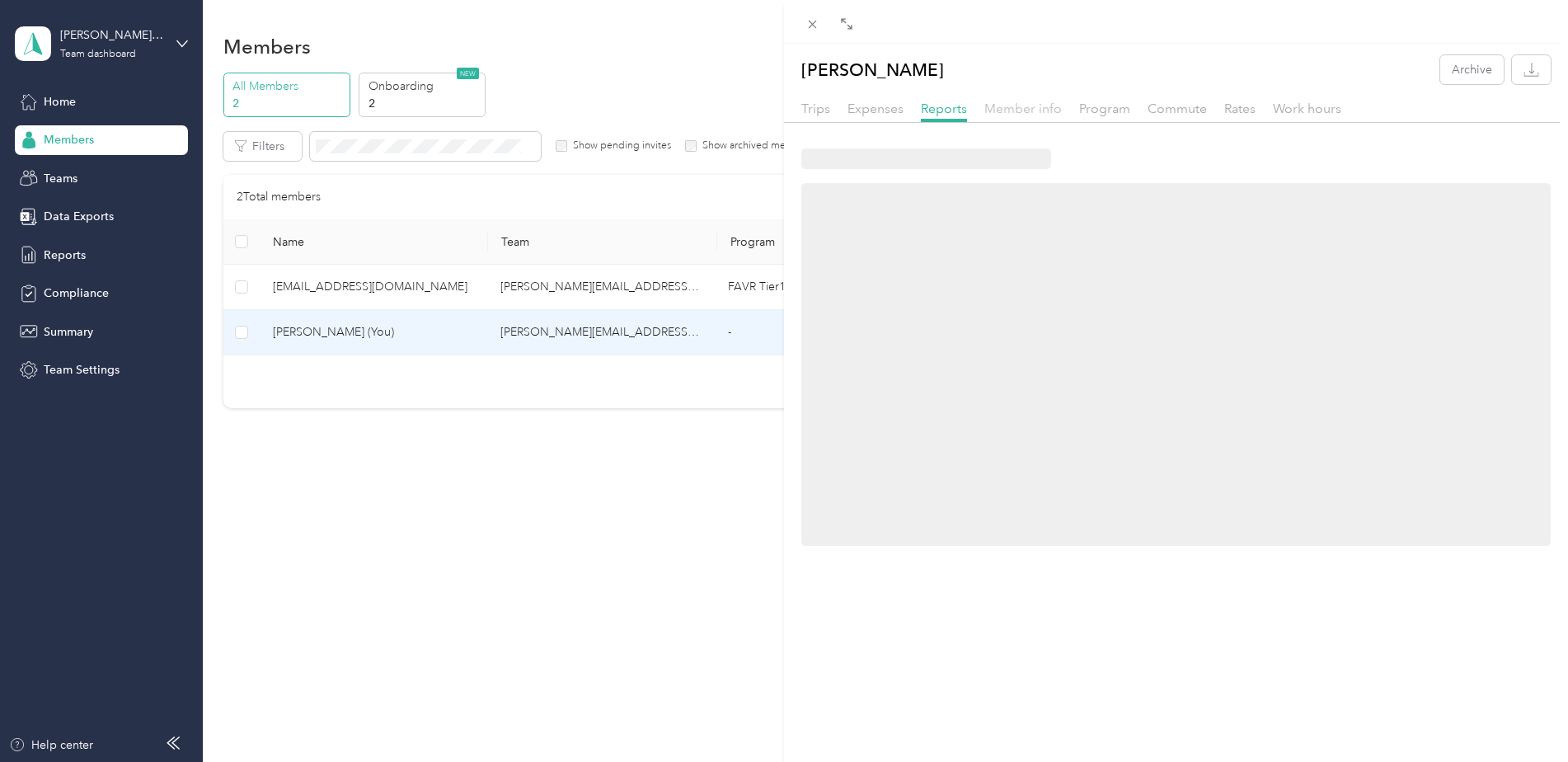
click at [1025, 109] on span "Member info" at bounding box center [1023, 109] width 78 height 16
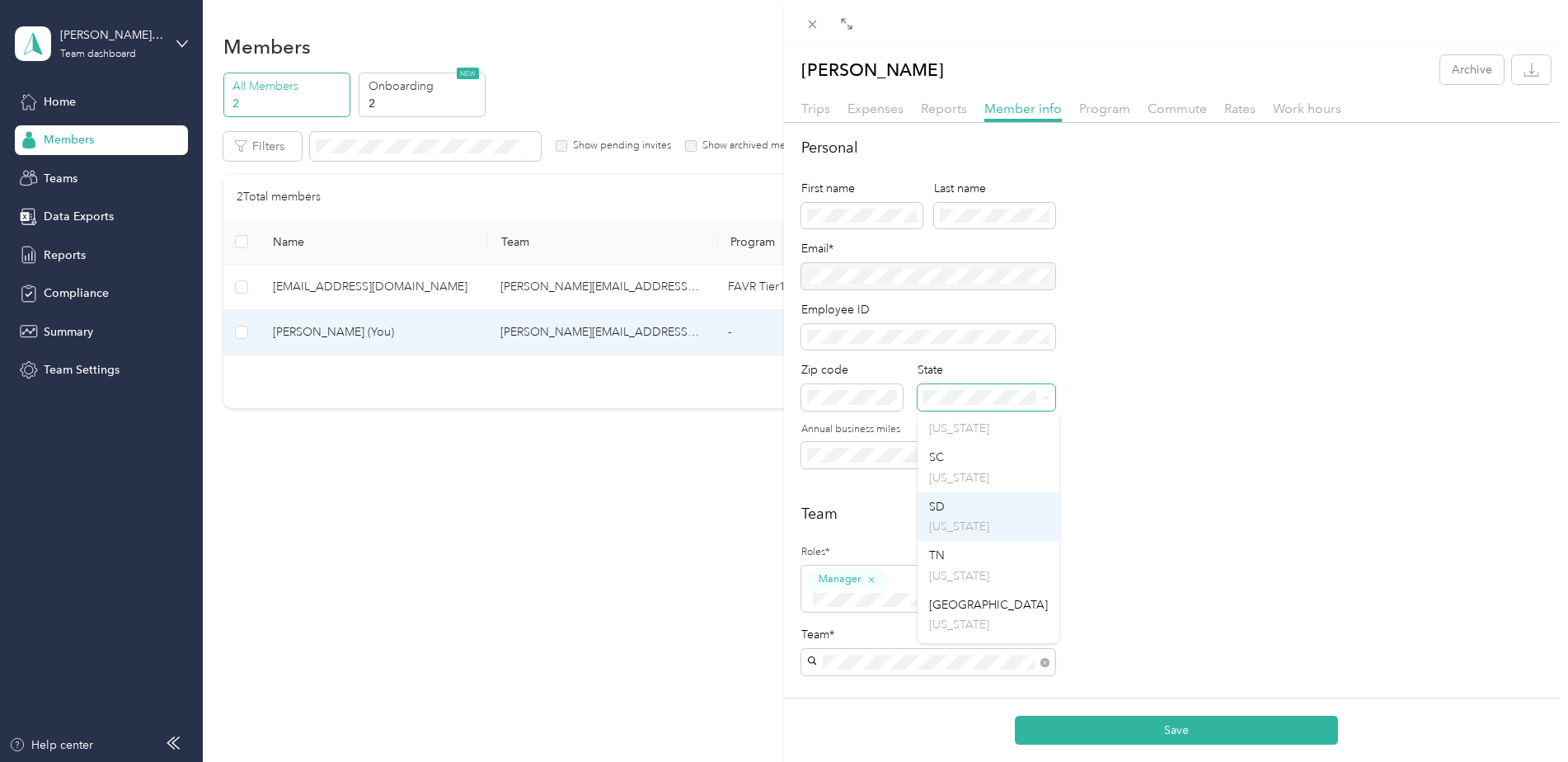
scroll to position [2061, 0]
click at [967, 541] on div "[GEOGRAPHIC_DATA] [US_STATE]" at bounding box center [989, 534] width 119 height 38
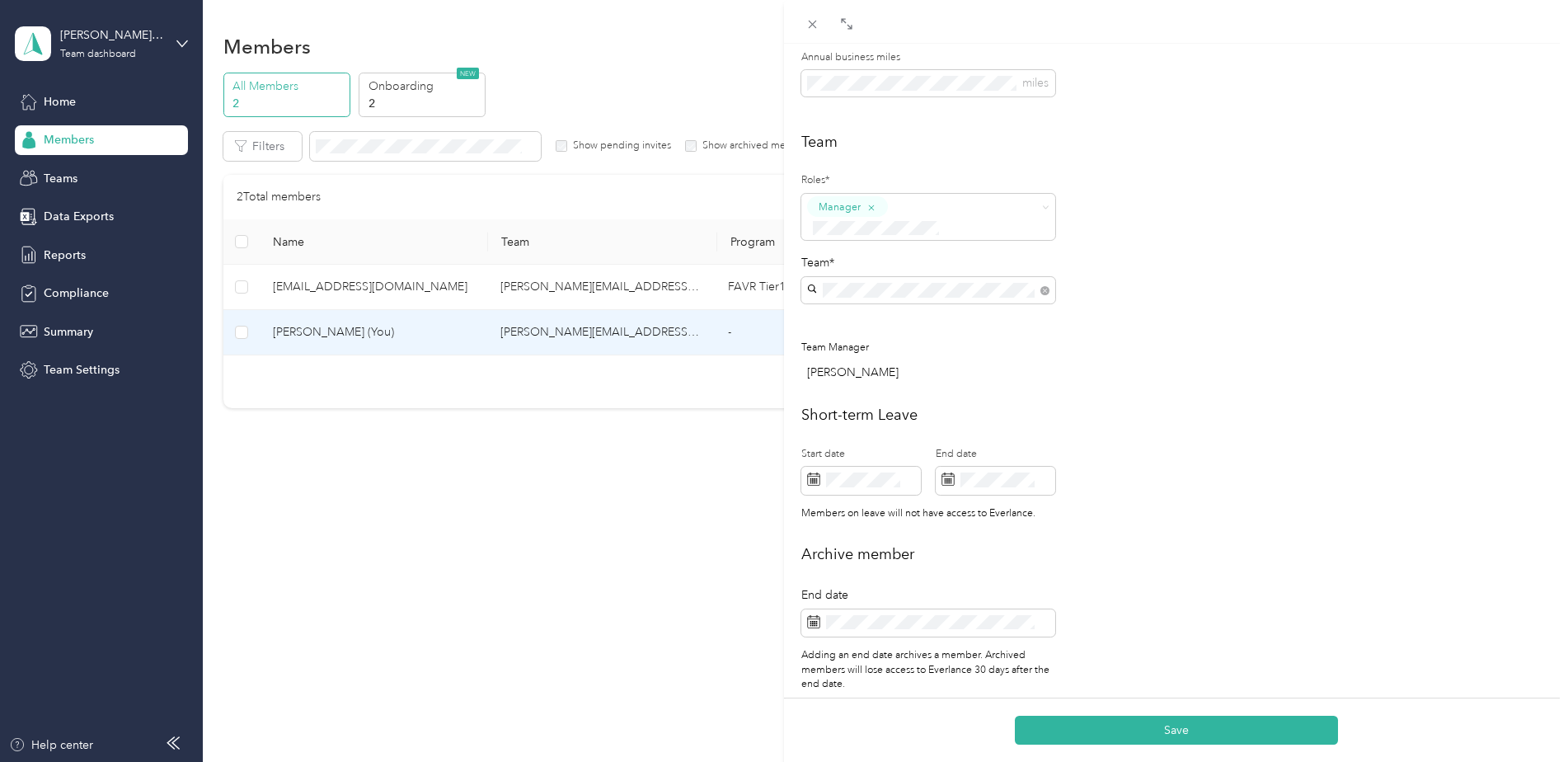
scroll to position [394, 0]
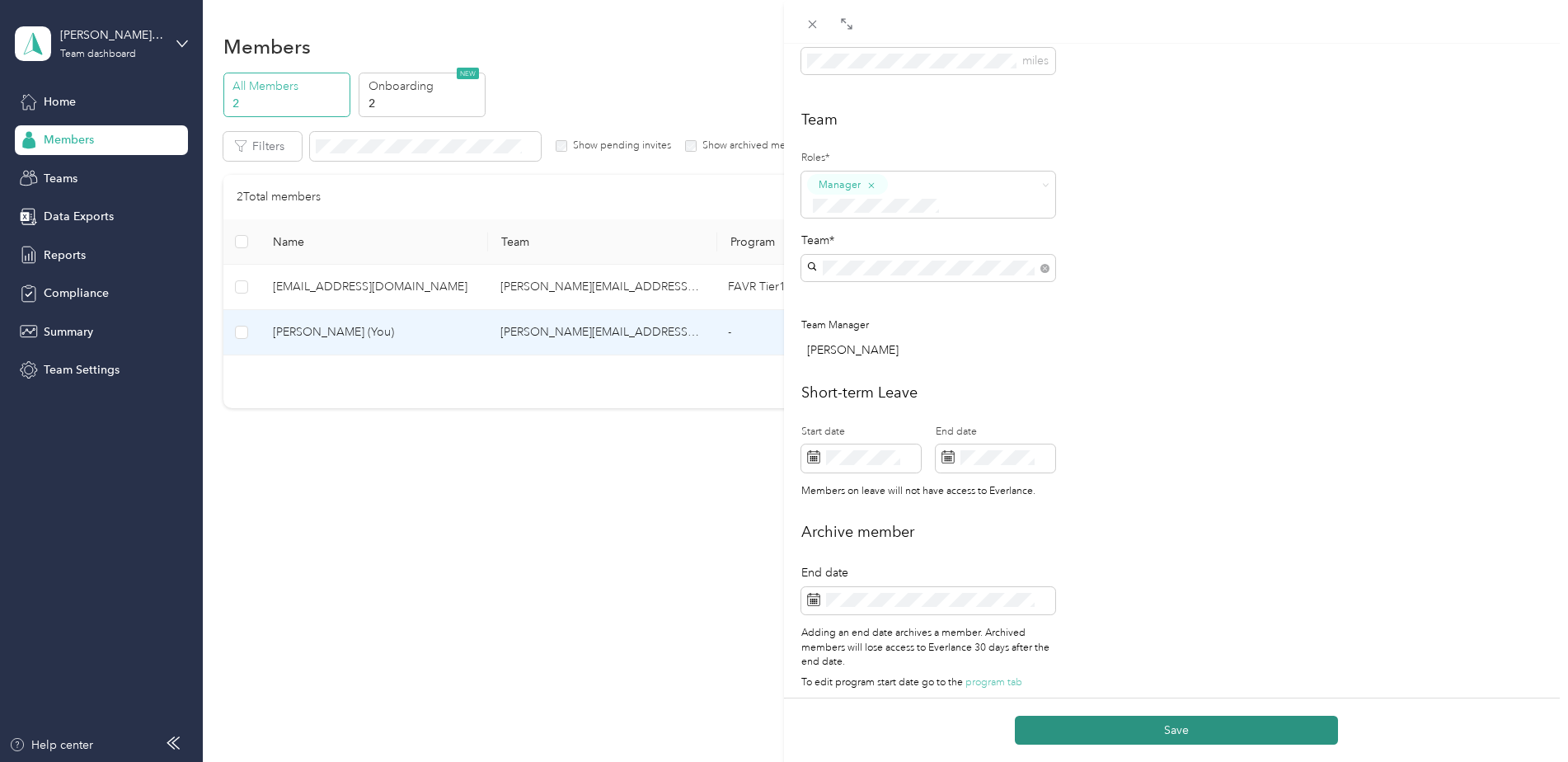
click at [1170, 727] on button "Save" at bounding box center [1176, 729] width 324 height 28
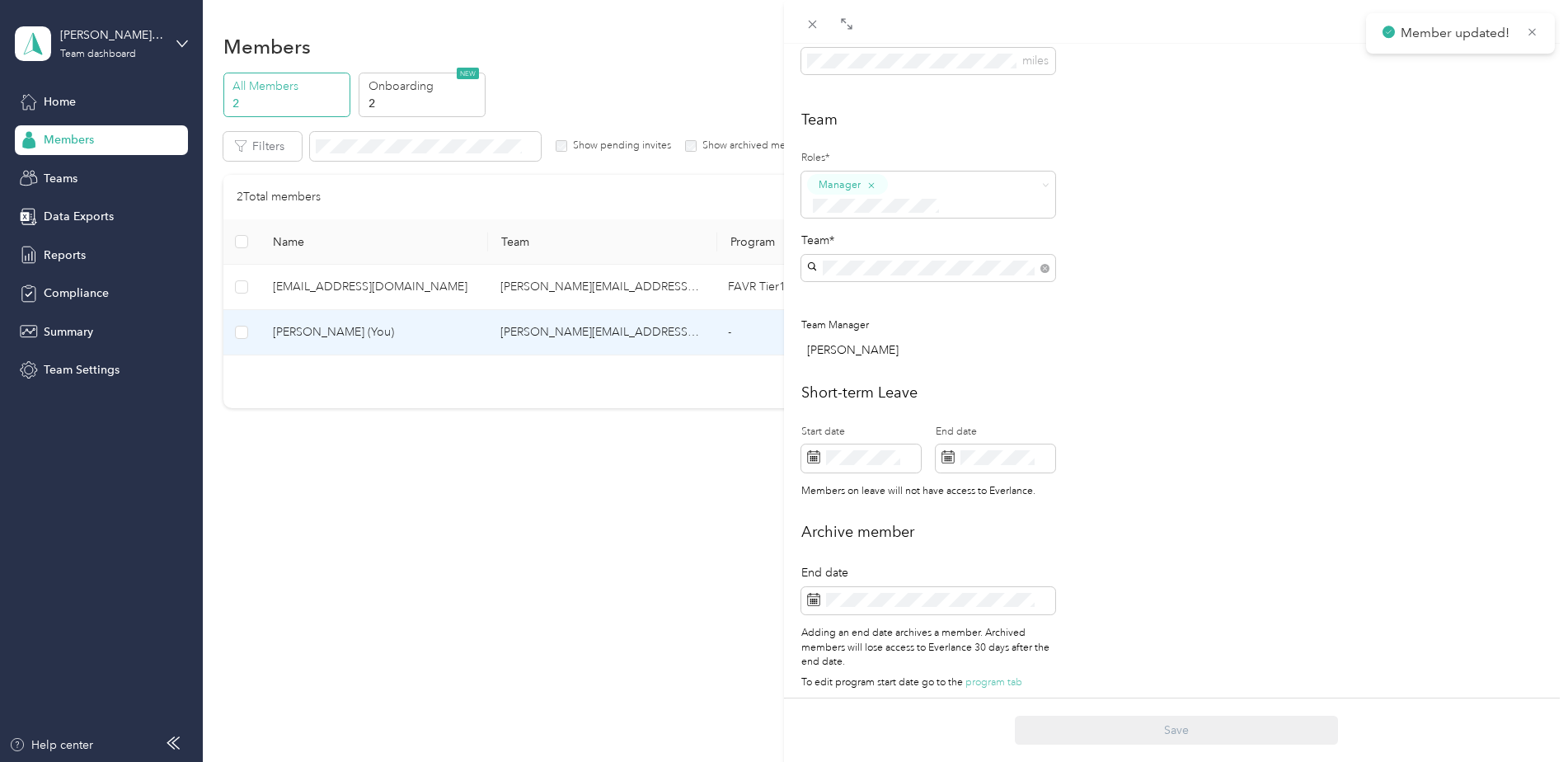
click at [101, 104] on div "[PERSON_NAME] Archive Trips Expenses Reports Member info Program Commute Rates …" at bounding box center [784, 381] width 1568 height 762
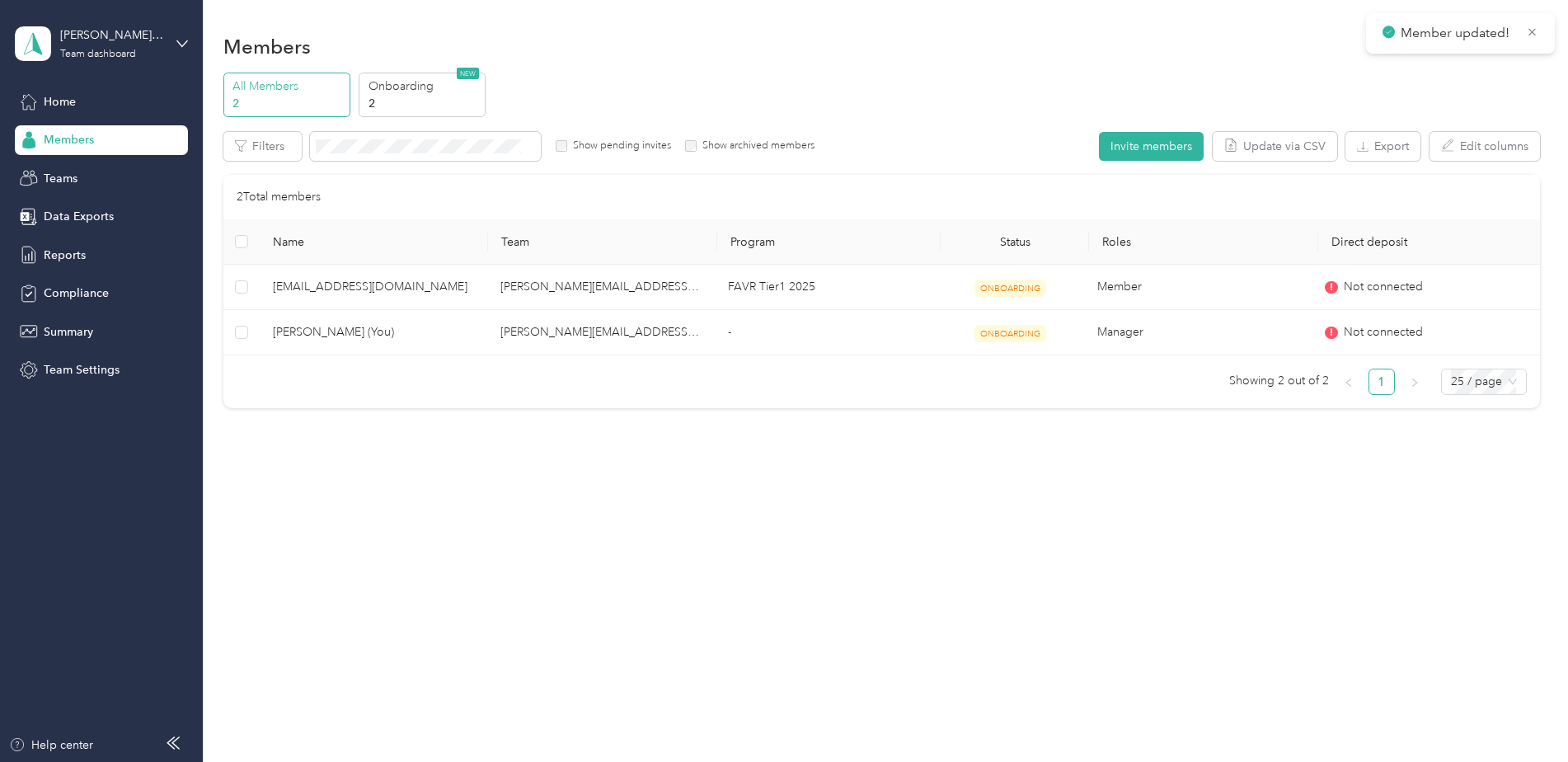
scroll to position [377, 0]
click at [73, 96] on span "Home" at bounding box center [60, 102] width 32 height 17
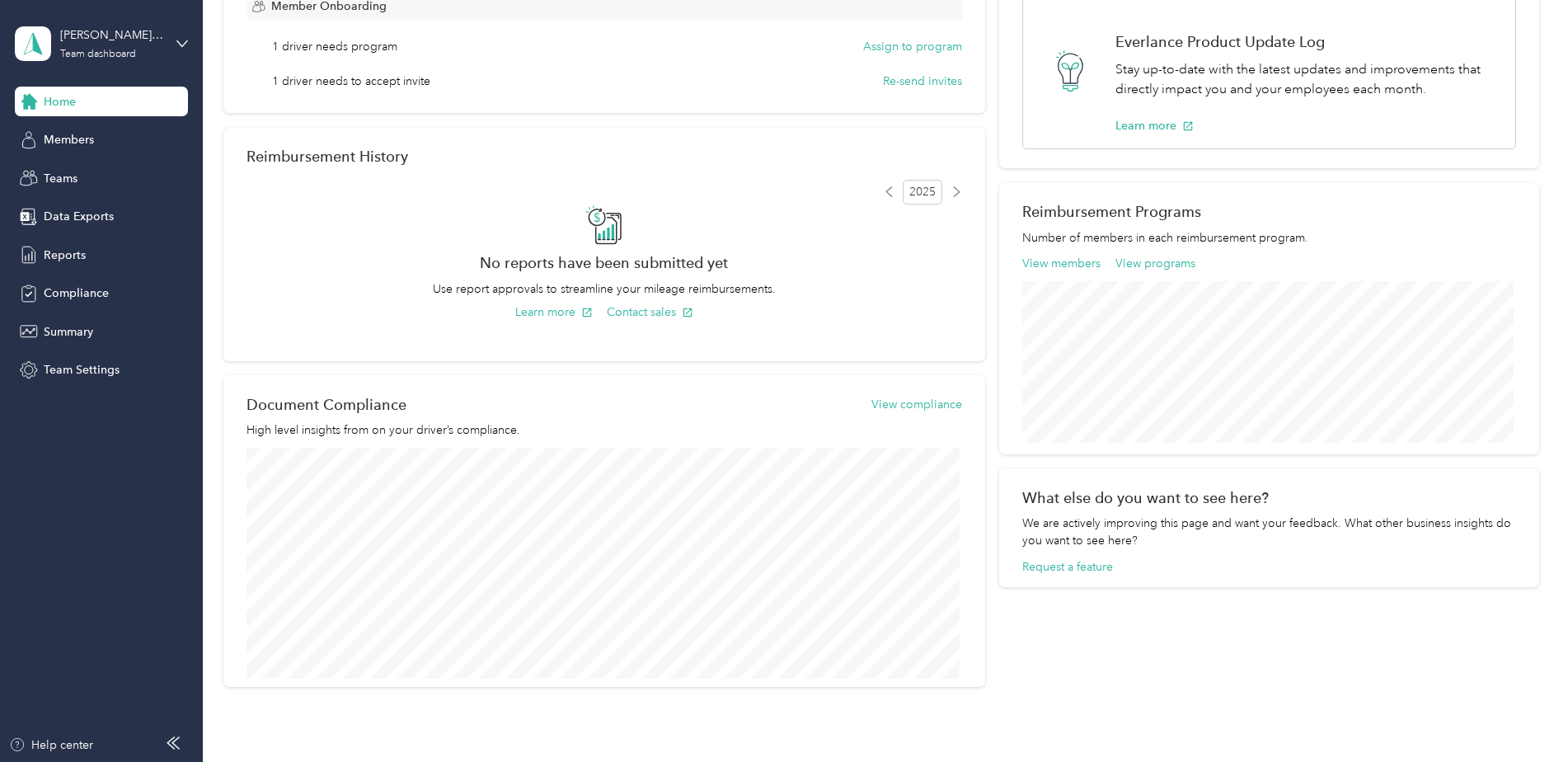
scroll to position [427, 0]
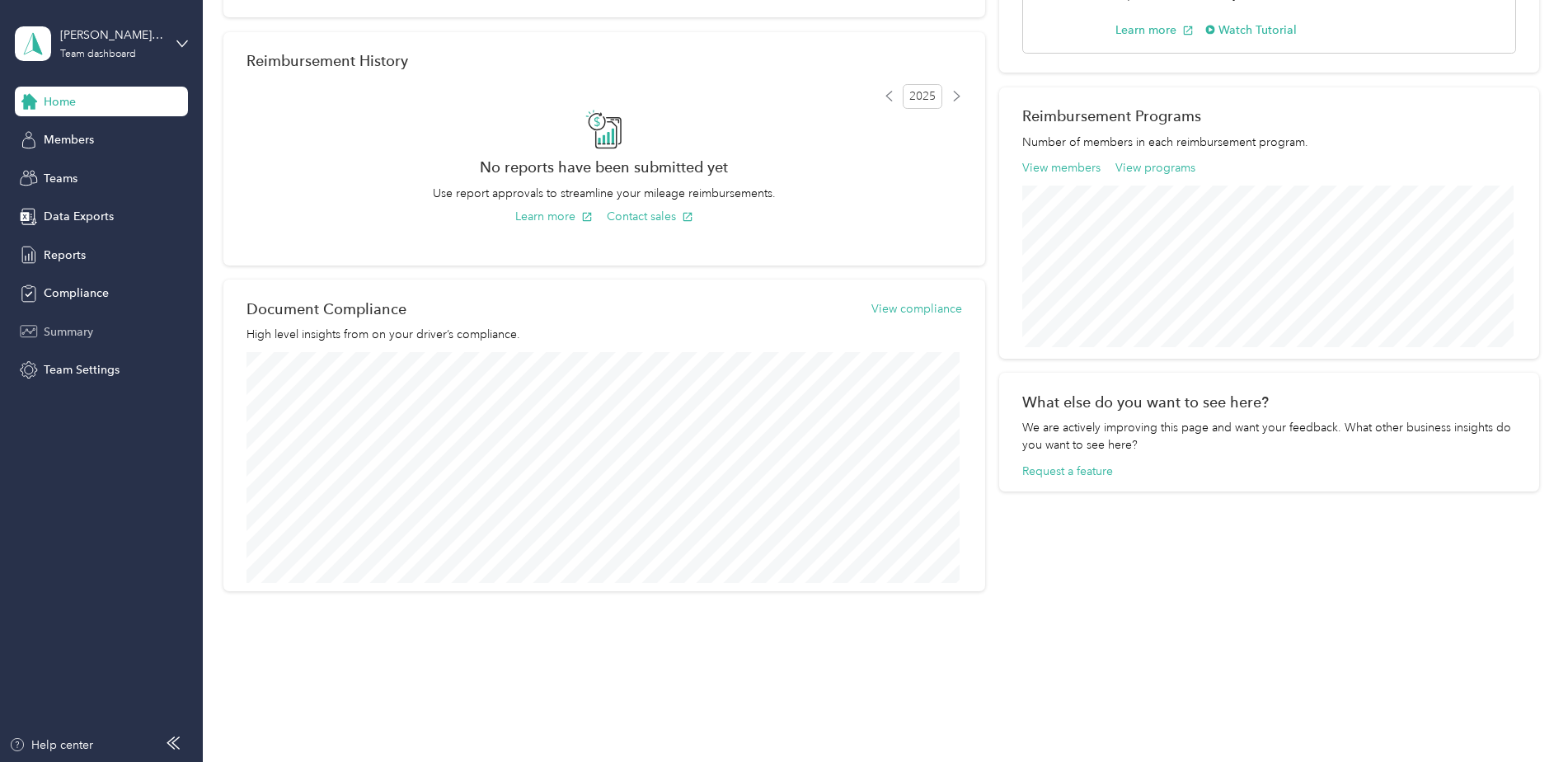
click at [66, 337] on span "Summary" at bounding box center [68, 332] width 49 height 17
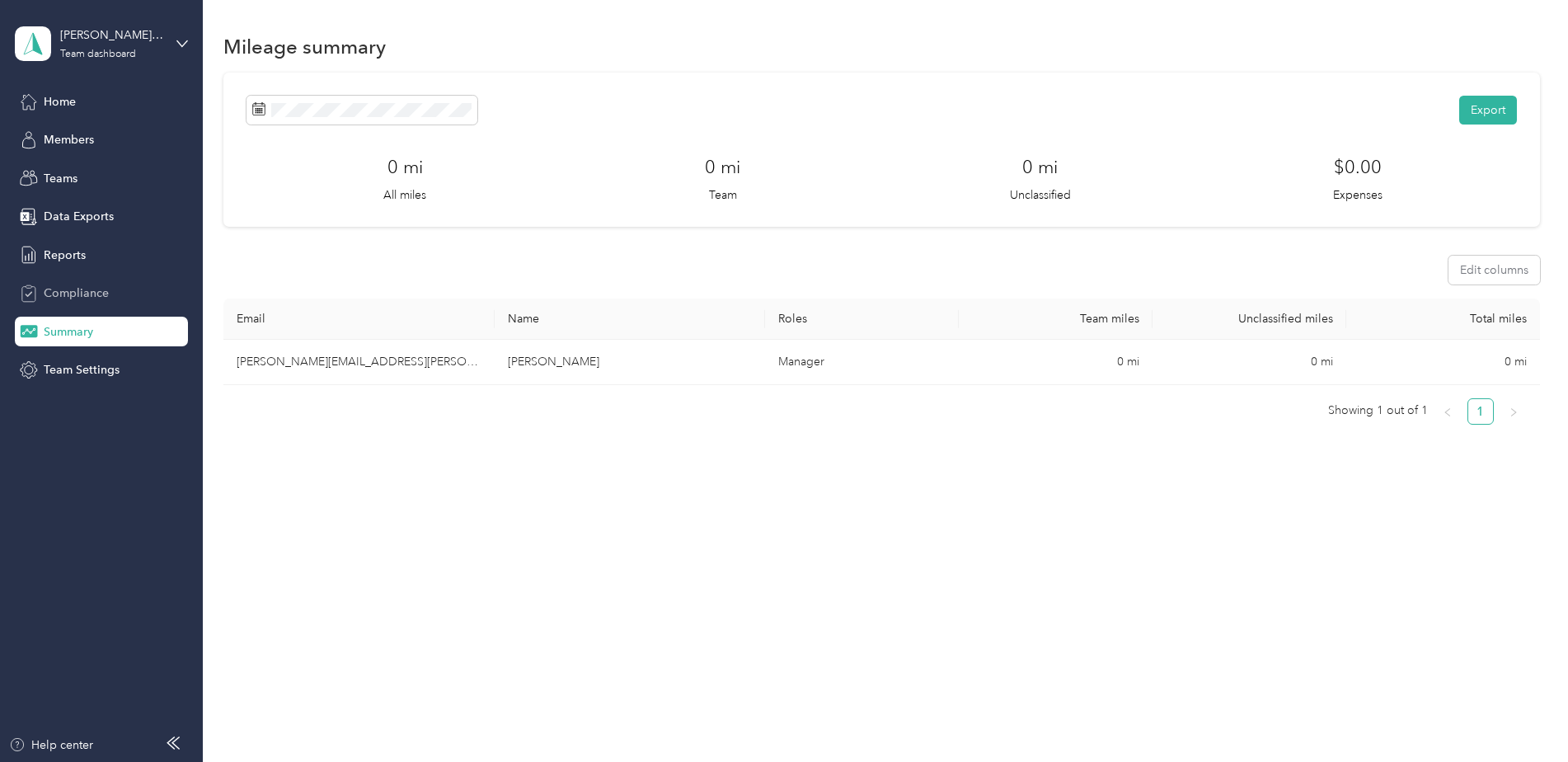
click at [94, 288] on span "Compliance" at bounding box center [76, 293] width 65 height 17
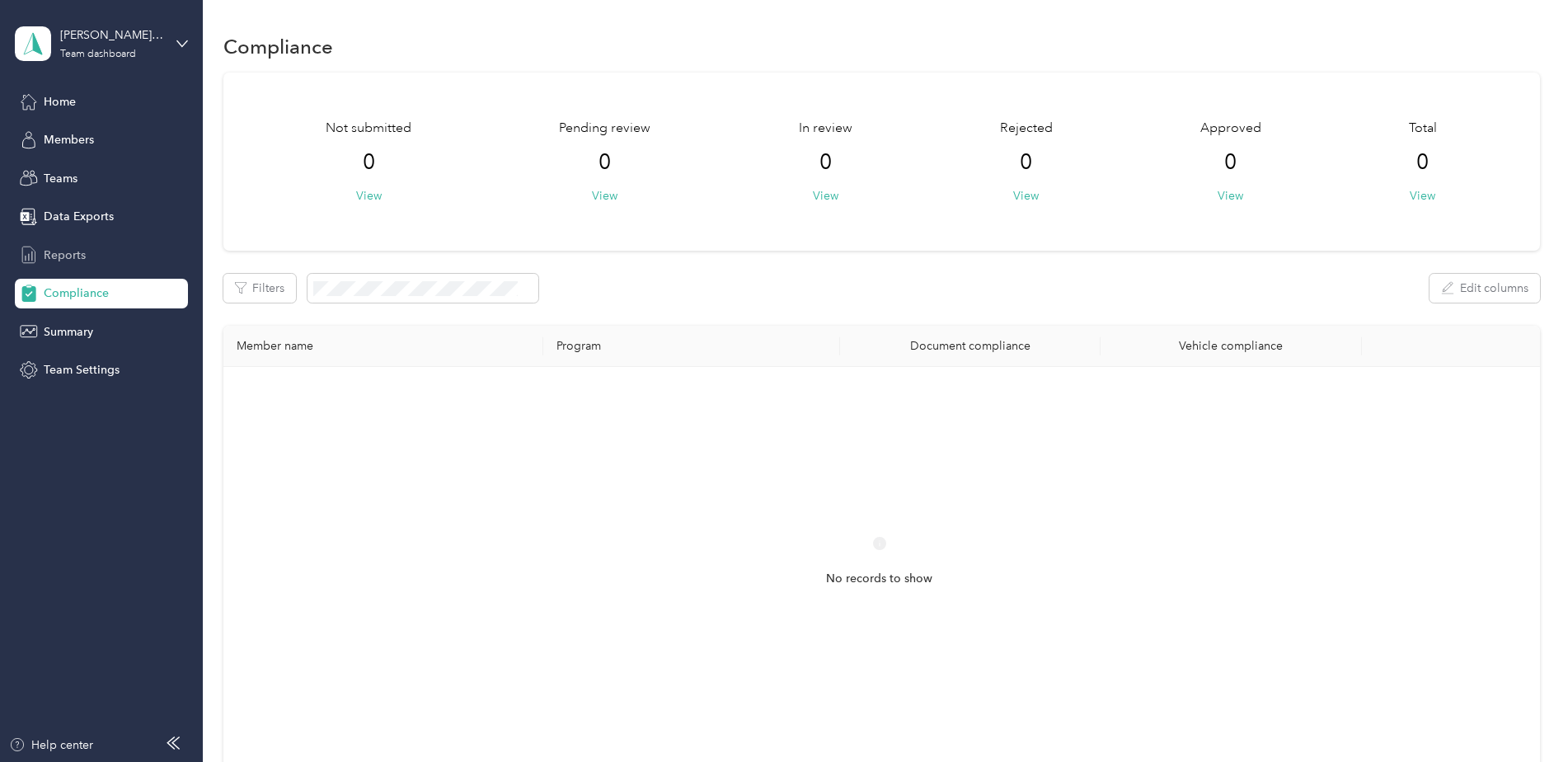
click at [79, 255] on span "Reports" at bounding box center [65, 255] width 42 height 17
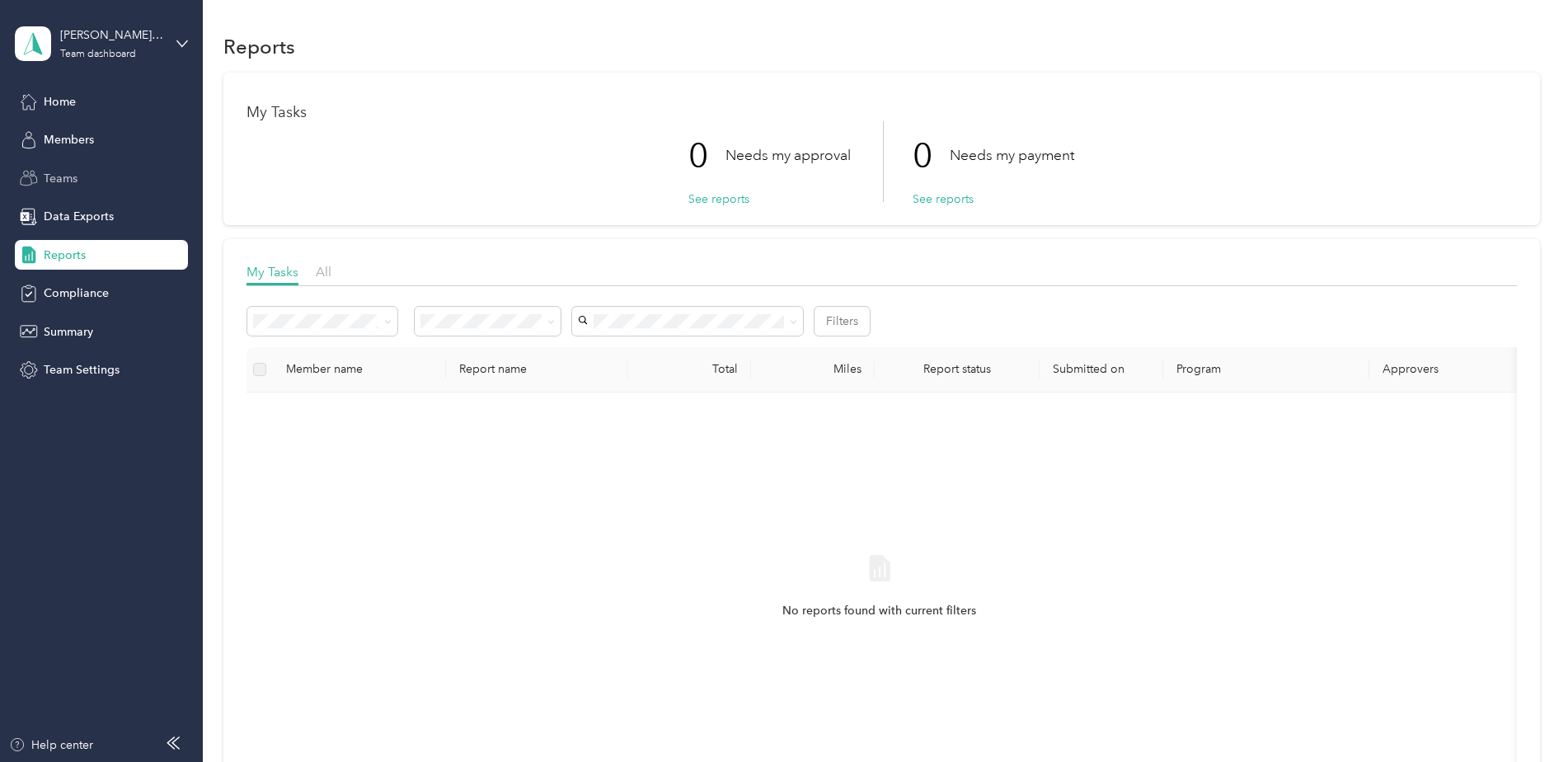
click at [97, 184] on div "Teams" at bounding box center [101, 178] width 173 height 29
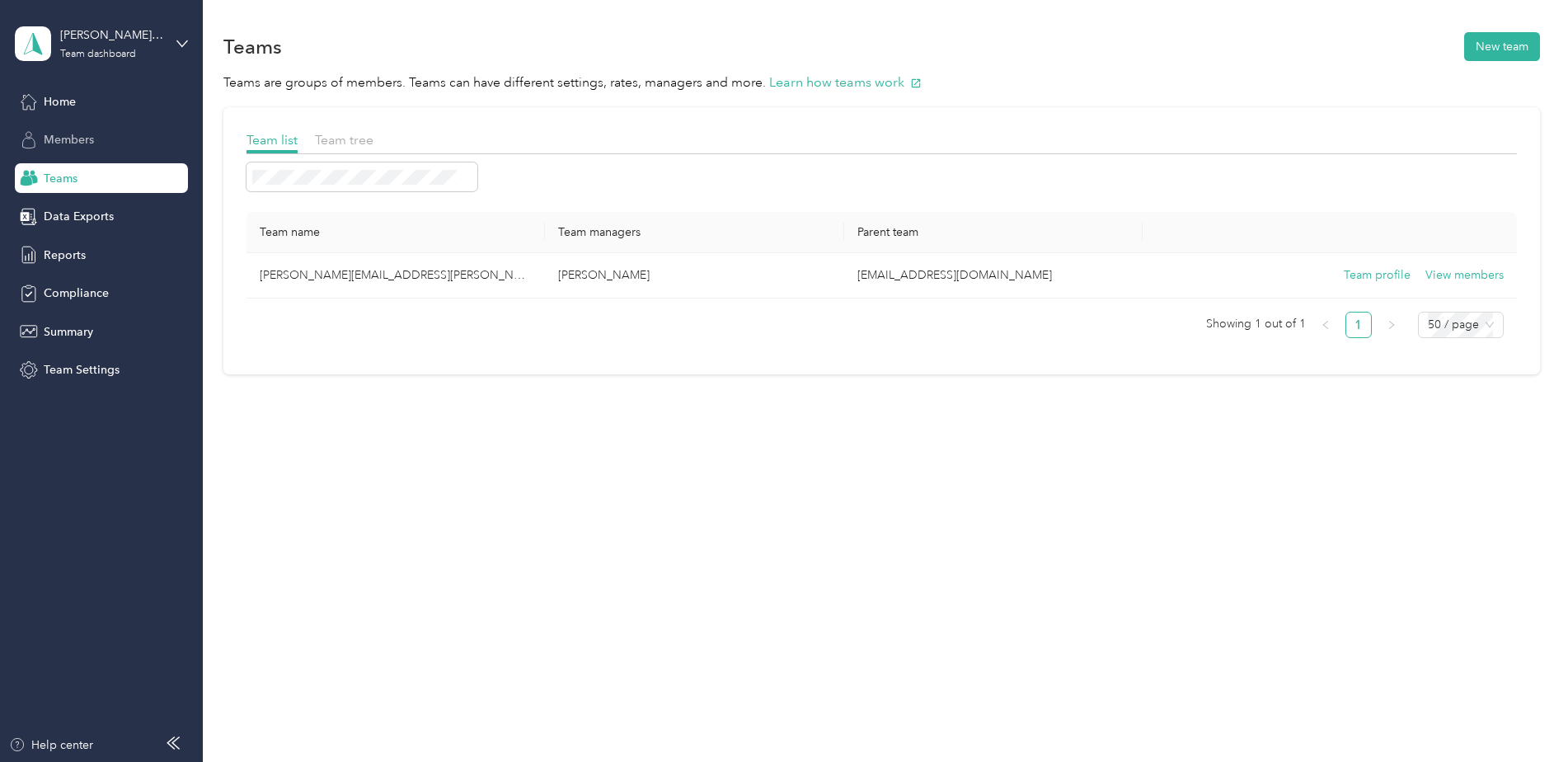
click at [52, 148] on div "Members" at bounding box center [101, 140] width 173 height 29
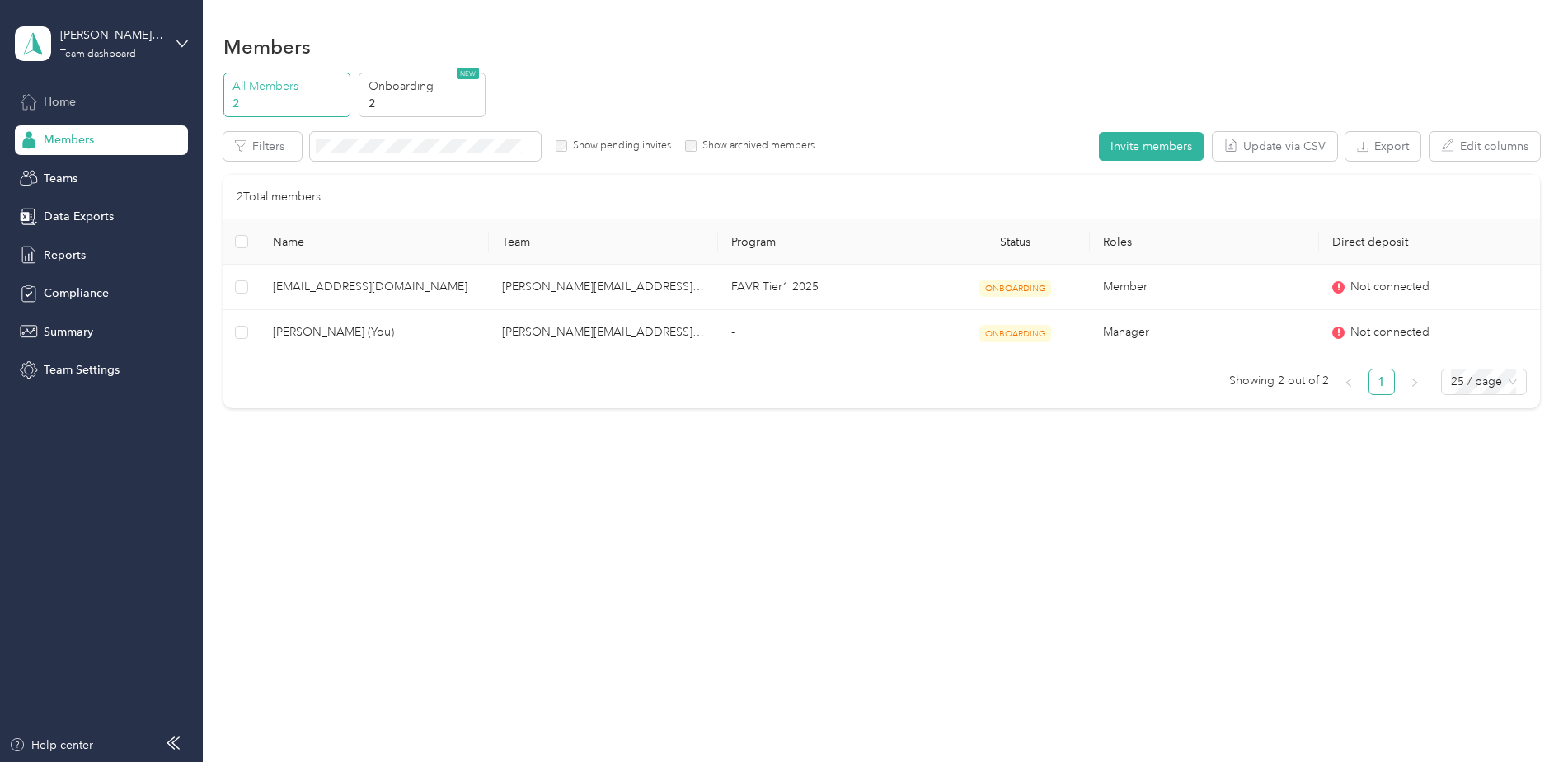
click at [70, 104] on span "Home" at bounding box center [60, 102] width 32 height 17
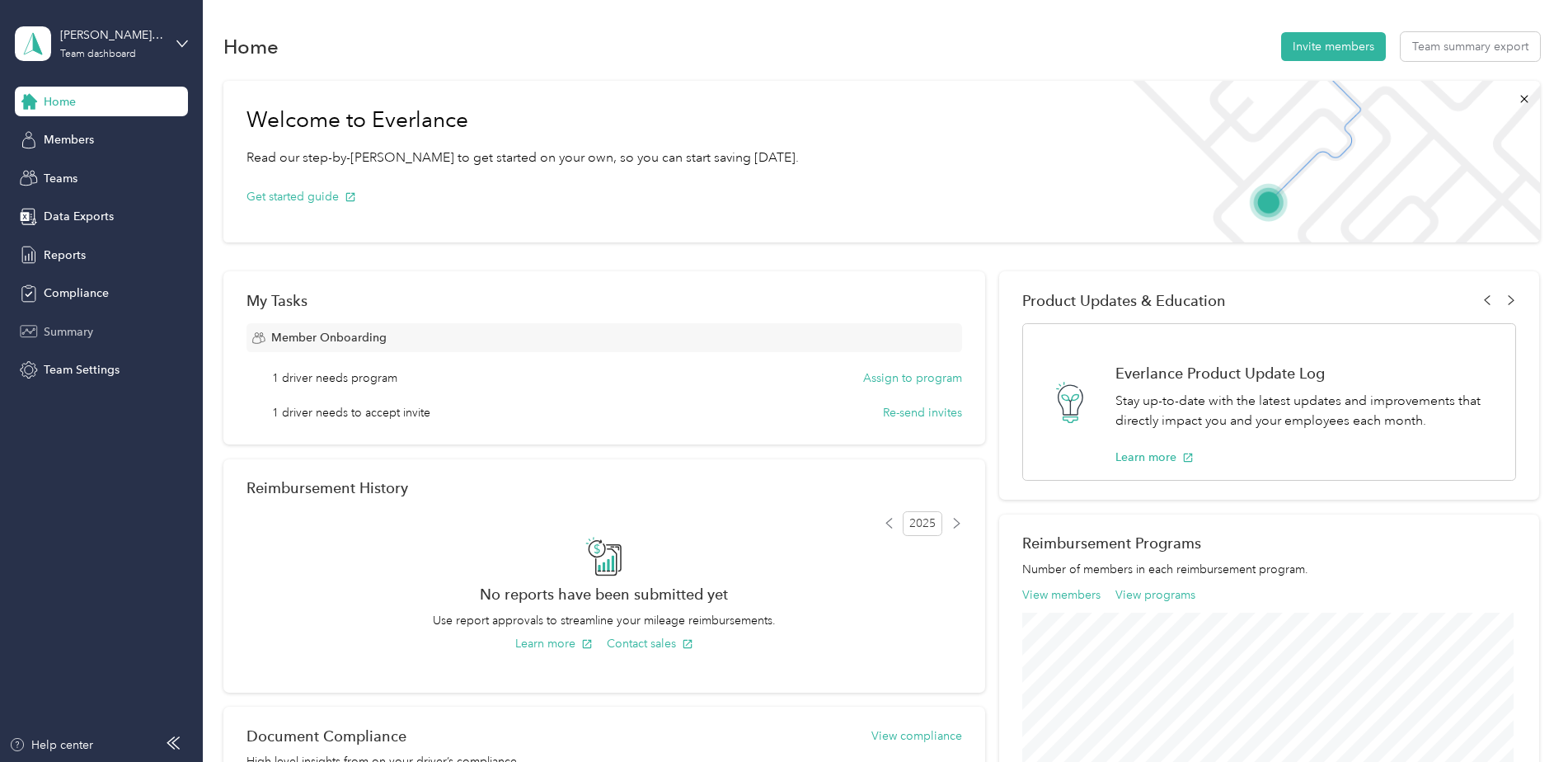
click at [70, 319] on div "Summary" at bounding box center [101, 331] width 173 height 29
